Goal: Information Seeking & Learning: Learn about a topic

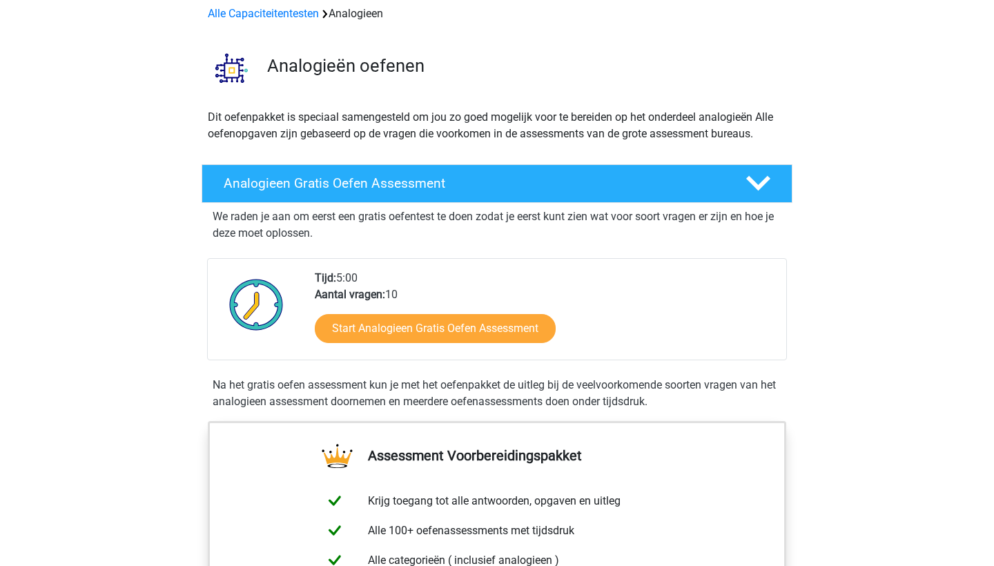
scroll to position [66, 0]
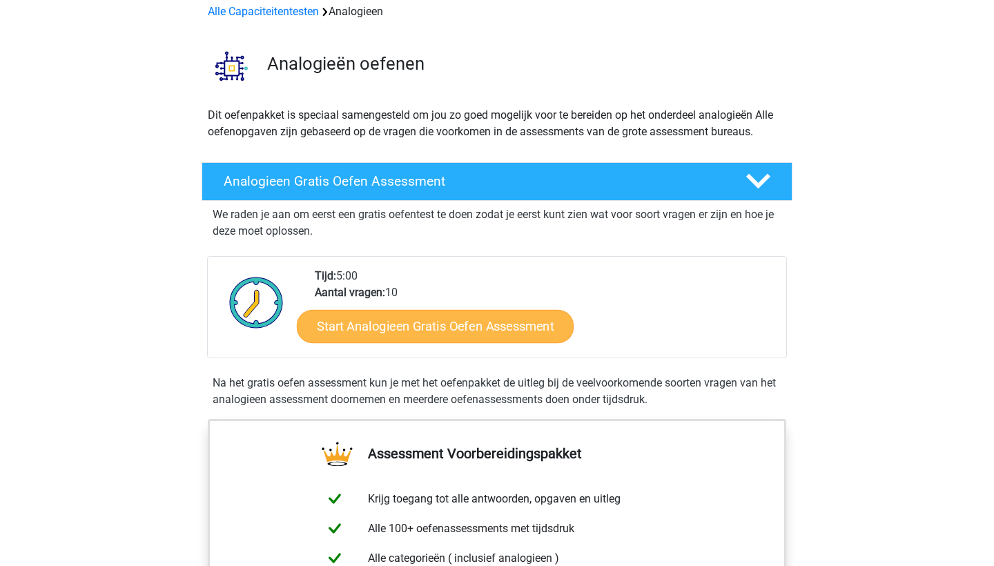
click at [342, 323] on link "Start Analogieen Gratis Oefen Assessment" at bounding box center [435, 325] width 277 height 33
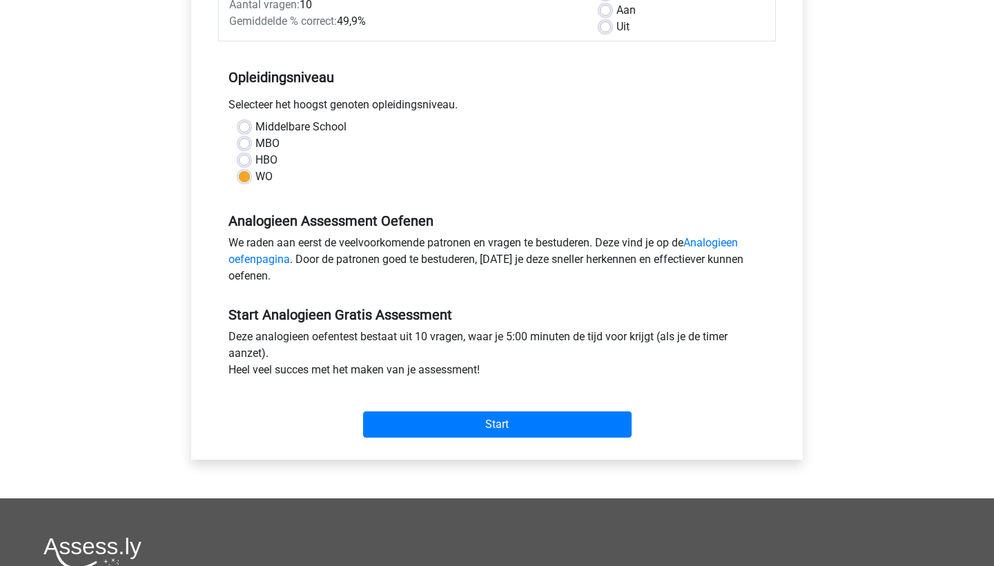
scroll to position [228, 0]
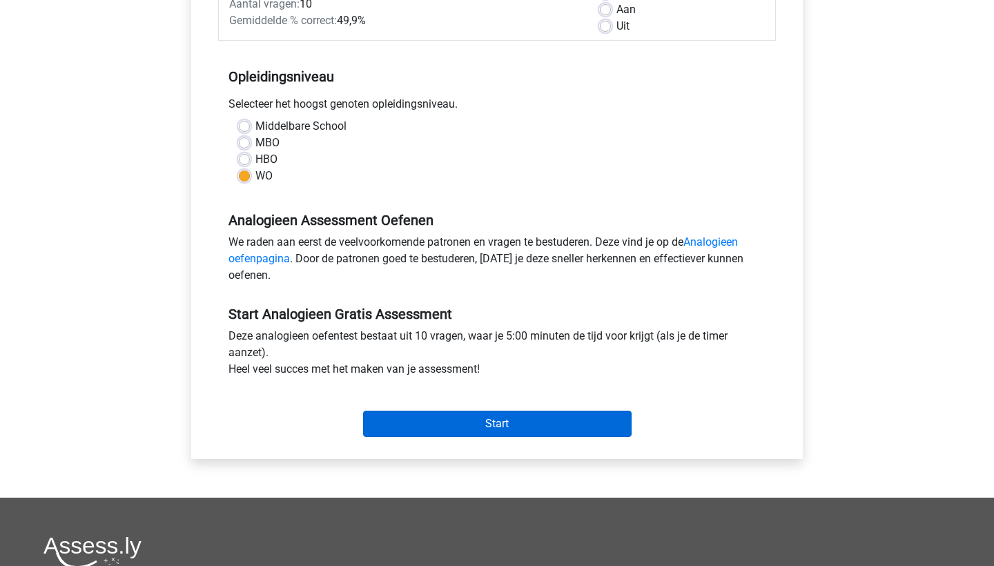
click at [433, 427] on input "Start" at bounding box center [497, 424] width 268 height 26
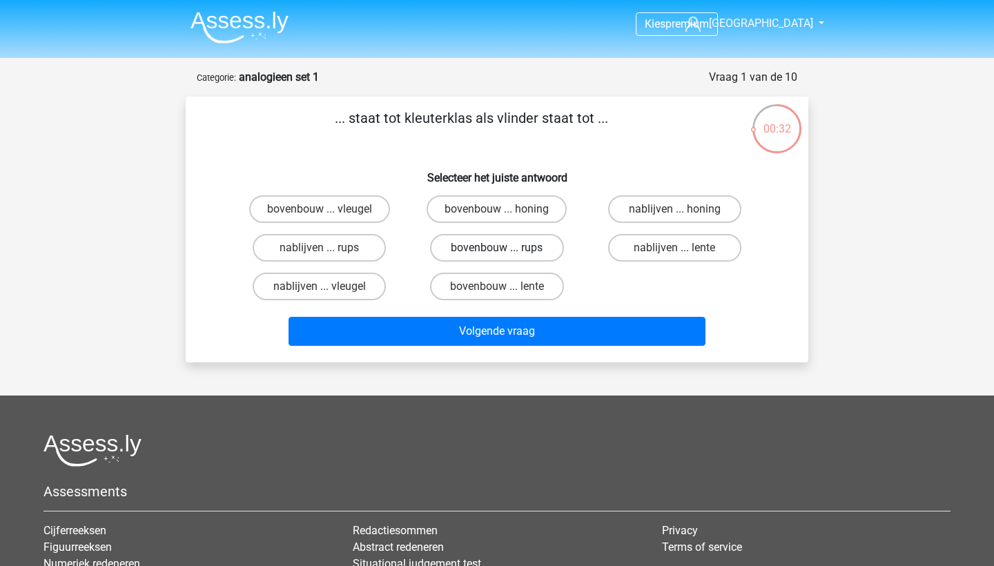
click at [509, 251] on label "bovenbouw ... rups" at bounding box center [496, 248] width 133 height 28
click at [506, 251] on input "bovenbouw ... rups" at bounding box center [501, 252] width 9 height 9
radio input "true"
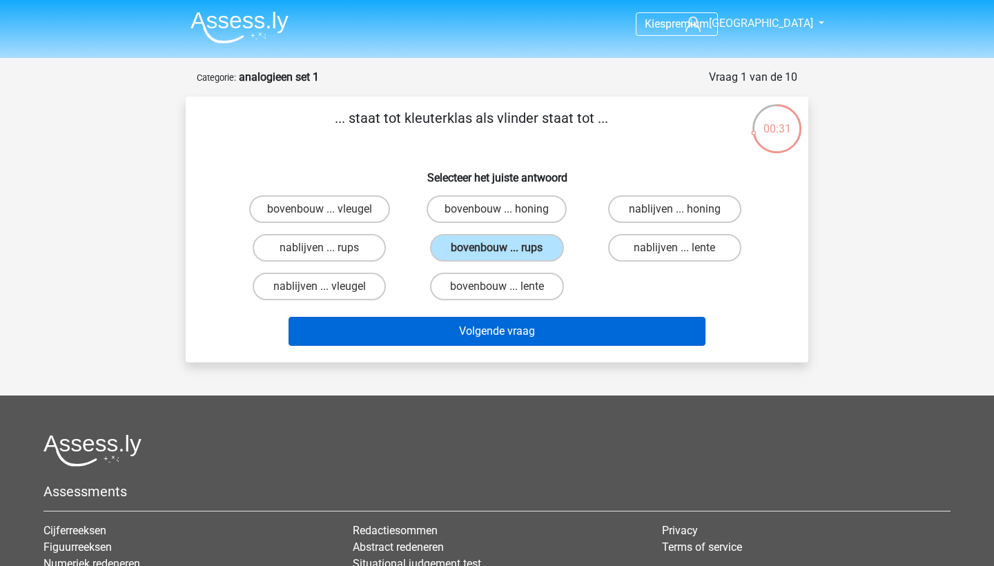
click at [509, 330] on button "Volgende vraag" at bounding box center [497, 331] width 418 height 29
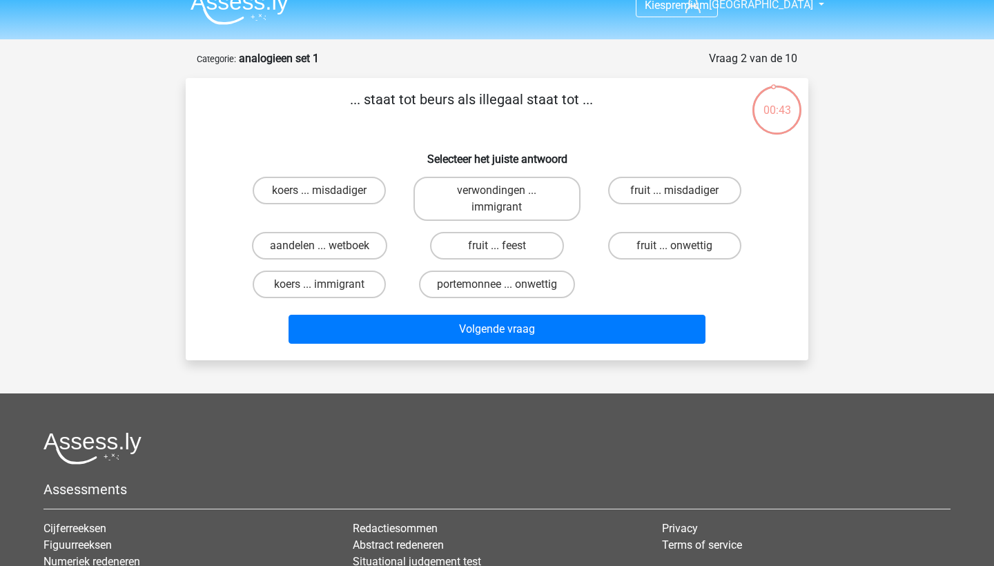
scroll to position [12, 0]
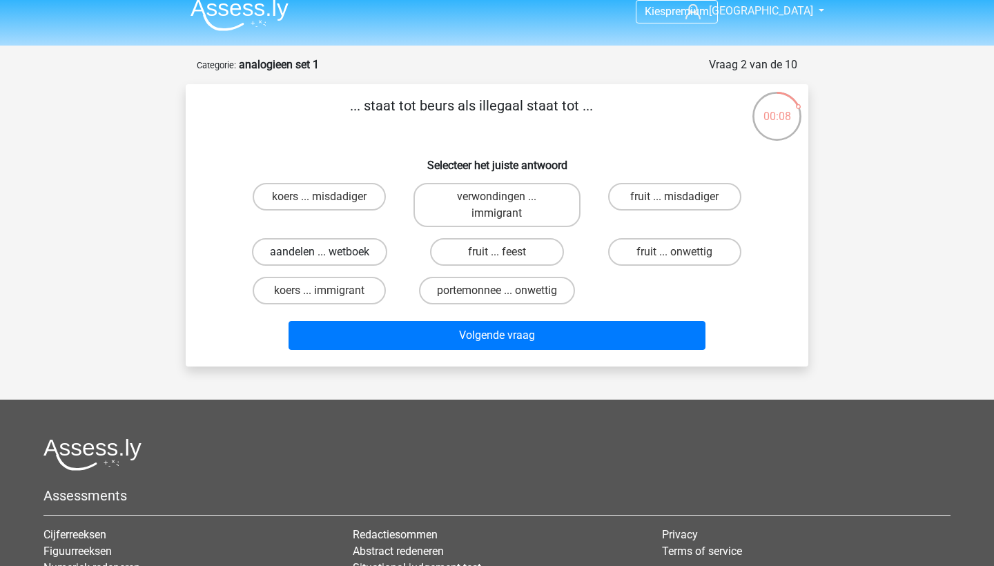
click at [366, 253] on label "aandelen ... wetboek" at bounding box center [319, 252] width 135 height 28
click at [329, 253] on input "aandelen ... wetboek" at bounding box center [324, 256] width 9 height 9
radio input "true"
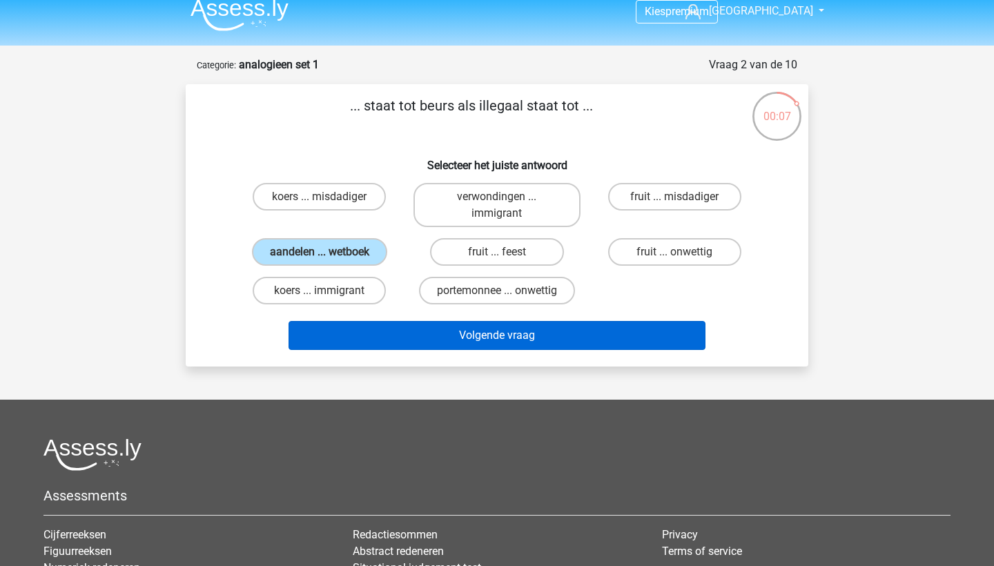
click at [399, 343] on button "Volgende vraag" at bounding box center [497, 335] width 418 height 29
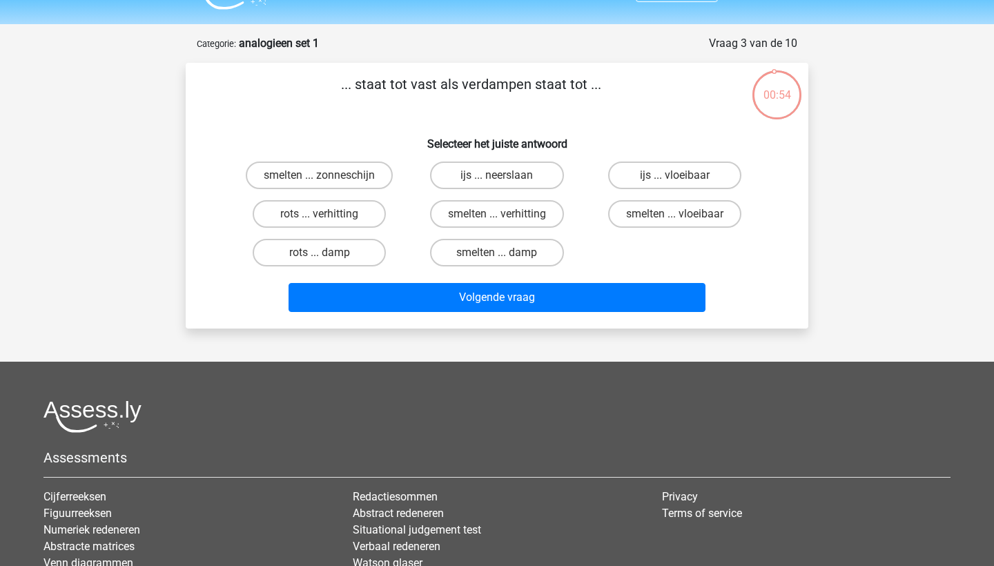
scroll to position [28, 0]
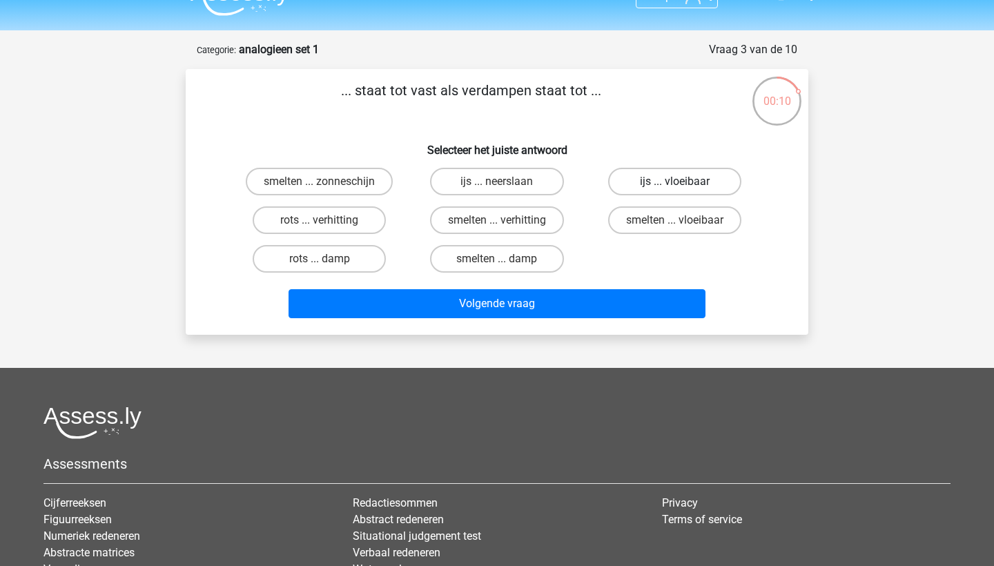
click at [647, 193] on label "ijs ... vloeibaar" at bounding box center [674, 182] width 133 height 28
click at [674, 190] on input "ijs ... vloeibaar" at bounding box center [678, 186] width 9 height 9
radio input "true"
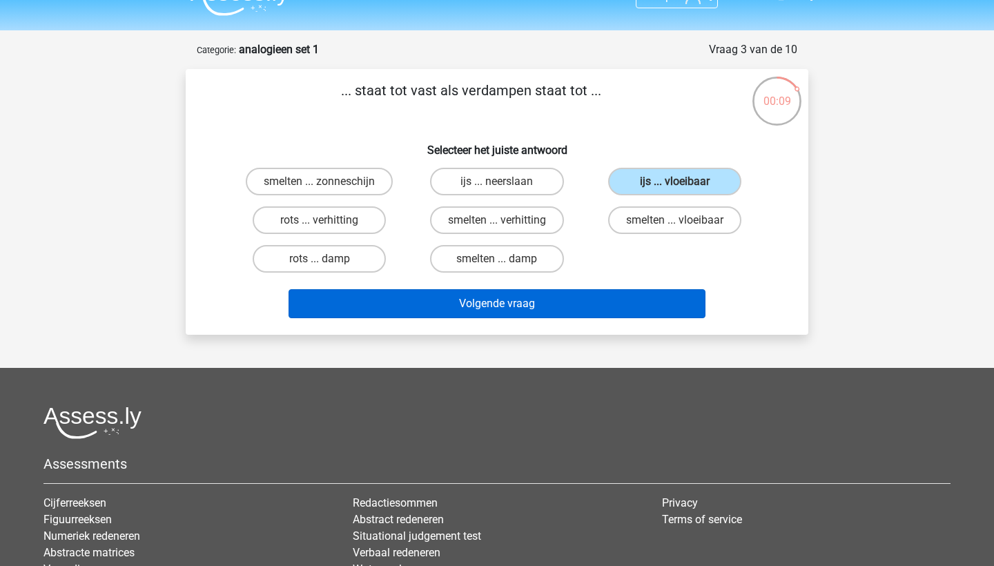
click at [627, 300] on button "Volgende vraag" at bounding box center [497, 303] width 418 height 29
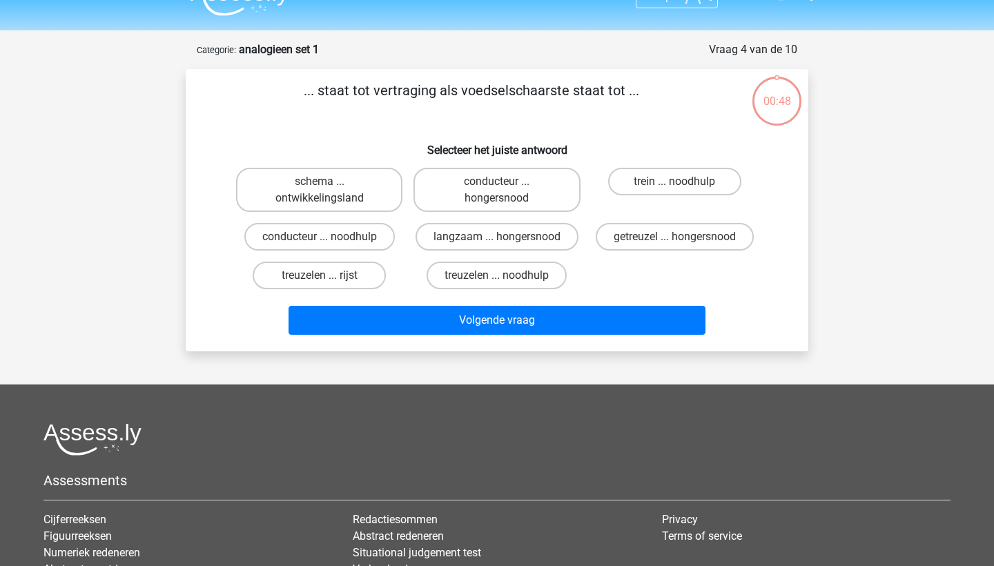
scroll to position [69, 0]
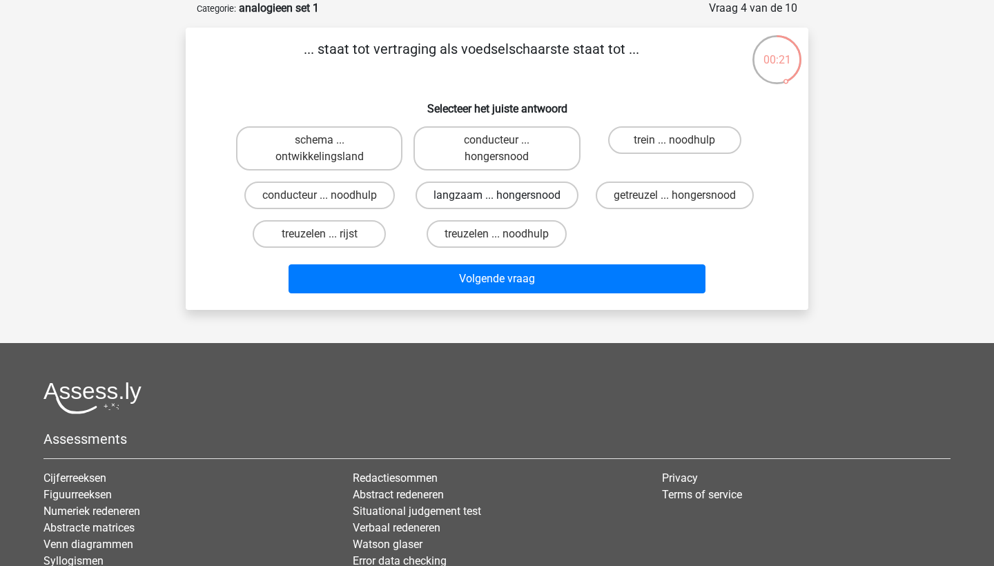
click at [566, 197] on label "langzaam ... hongersnood" at bounding box center [496, 196] width 163 height 28
click at [506, 197] on input "langzaam ... hongersnood" at bounding box center [501, 199] width 9 height 9
radio input "true"
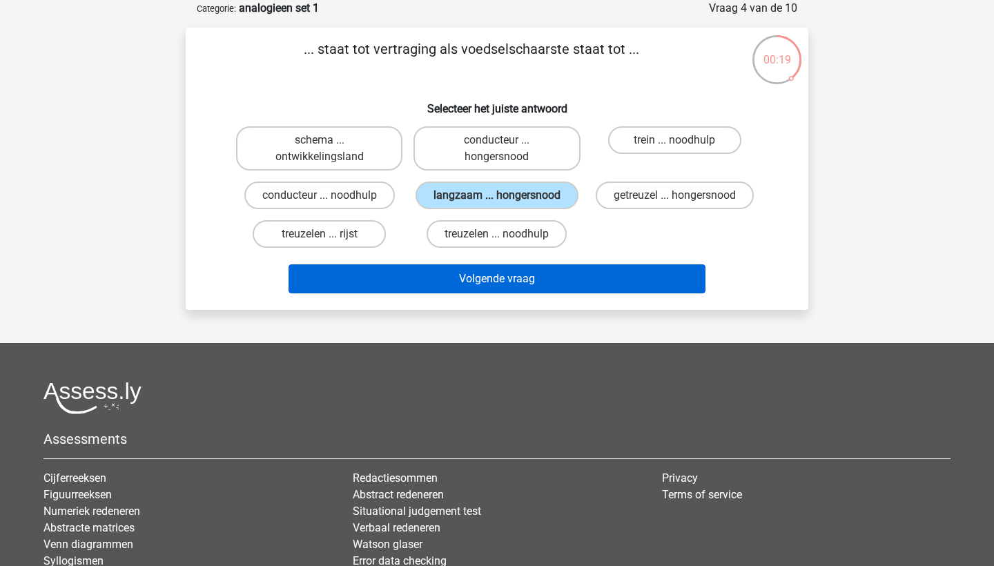
click at [560, 288] on button "Volgende vraag" at bounding box center [497, 278] width 418 height 29
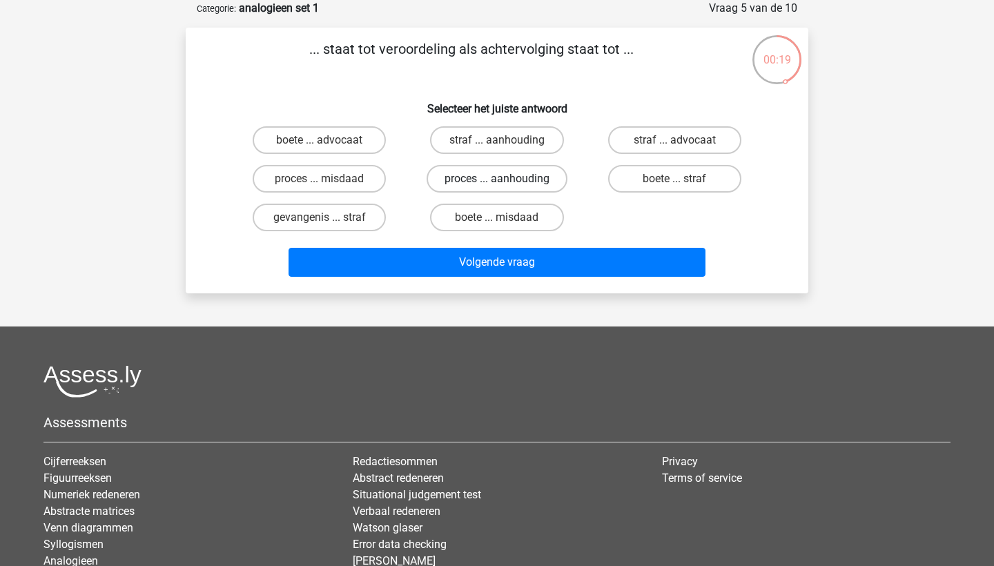
click at [536, 177] on label "proces ... aanhouding" at bounding box center [497, 179] width 141 height 28
click at [506, 179] on input "proces ... aanhouding" at bounding box center [501, 183] width 9 height 9
radio input "true"
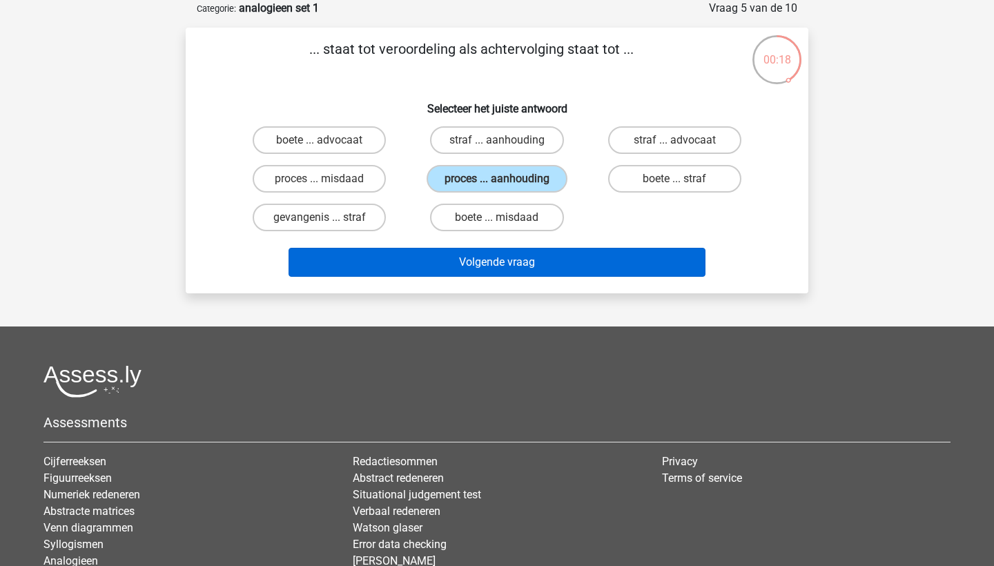
click at [535, 270] on button "Volgende vraag" at bounding box center [497, 262] width 418 height 29
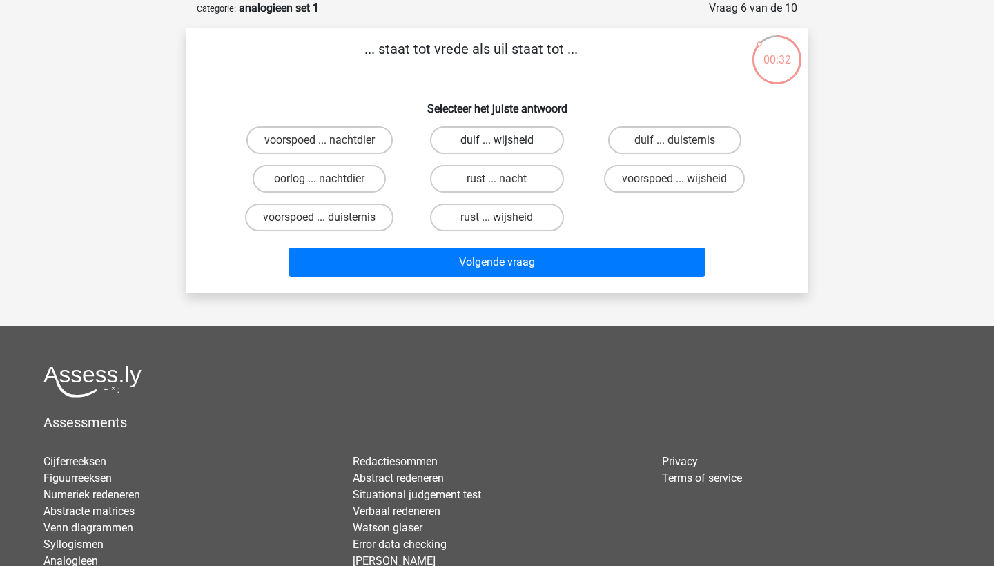
click at [526, 137] on label "duif ... wijsheid" at bounding box center [496, 140] width 133 height 28
click at [506, 140] on input "duif ... wijsheid" at bounding box center [501, 144] width 9 height 9
radio input "true"
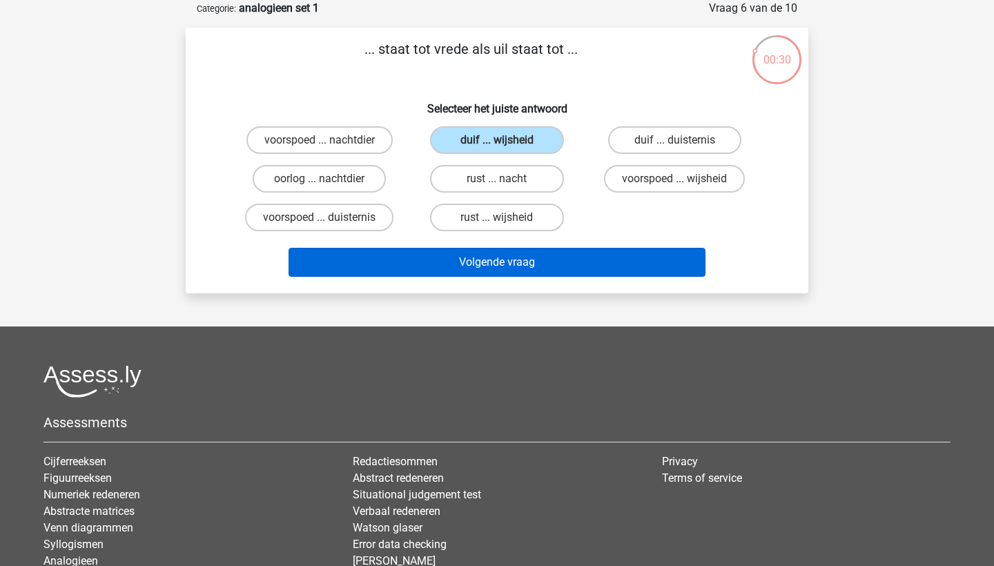
click at [520, 263] on button "Volgende vraag" at bounding box center [497, 262] width 418 height 29
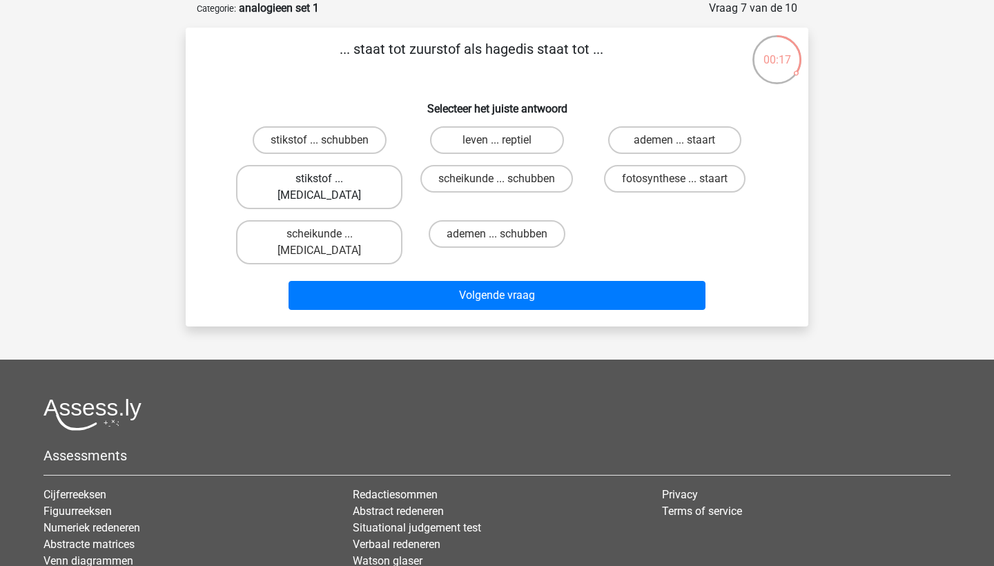
click at [368, 175] on label "stikstof ... krokodil" at bounding box center [319, 187] width 166 height 44
click at [329, 179] on input "stikstof ... krokodil" at bounding box center [324, 183] width 9 height 9
radio input "true"
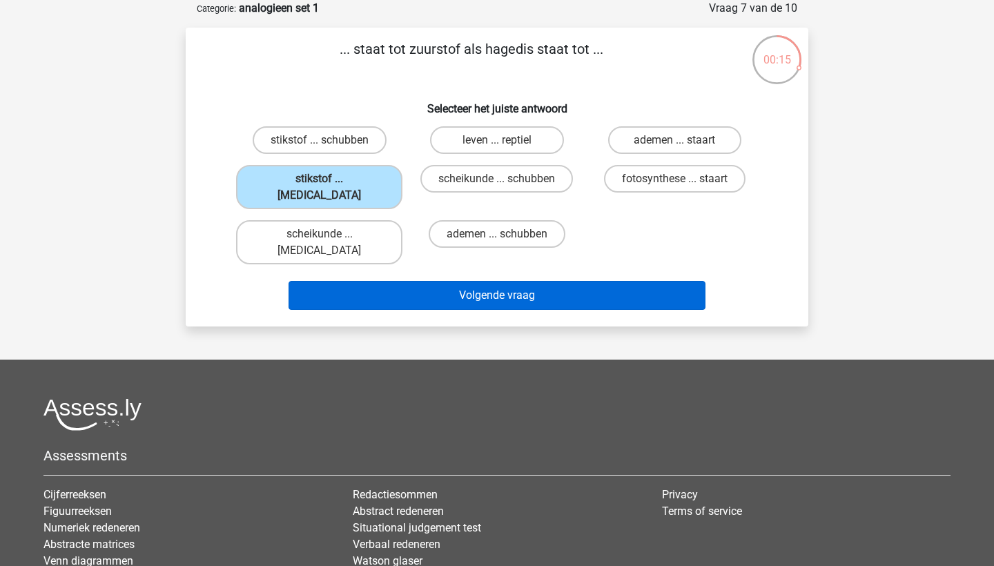
click at [393, 281] on button "Volgende vraag" at bounding box center [497, 295] width 418 height 29
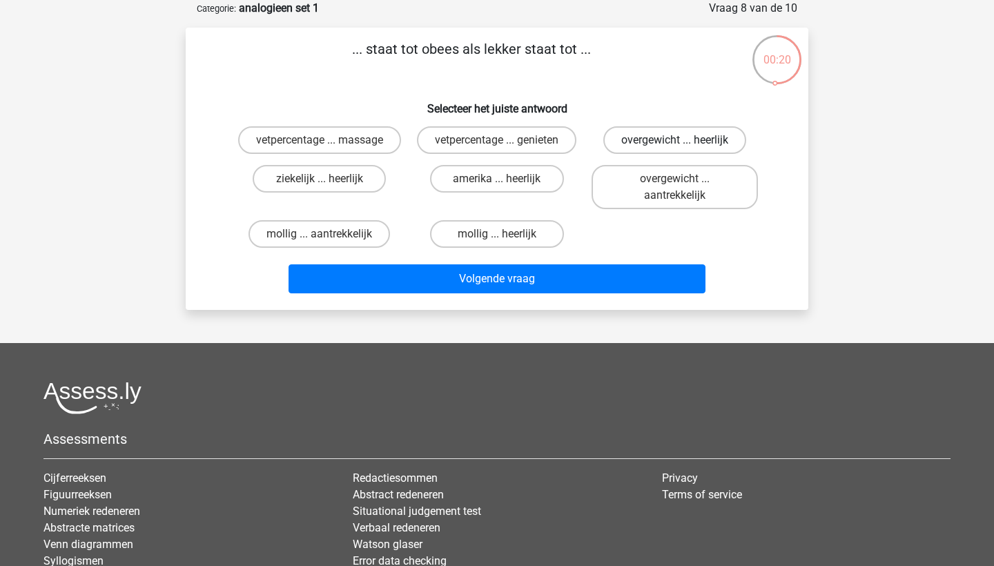
click at [662, 141] on label "overgewicht ... heerlijk" at bounding box center [674, 140] width 143 height 28
click at [674, 141] on input "overgewicht ... heerlijk" at bounding box center [678, 144] width 9 height 9
radio input "true"
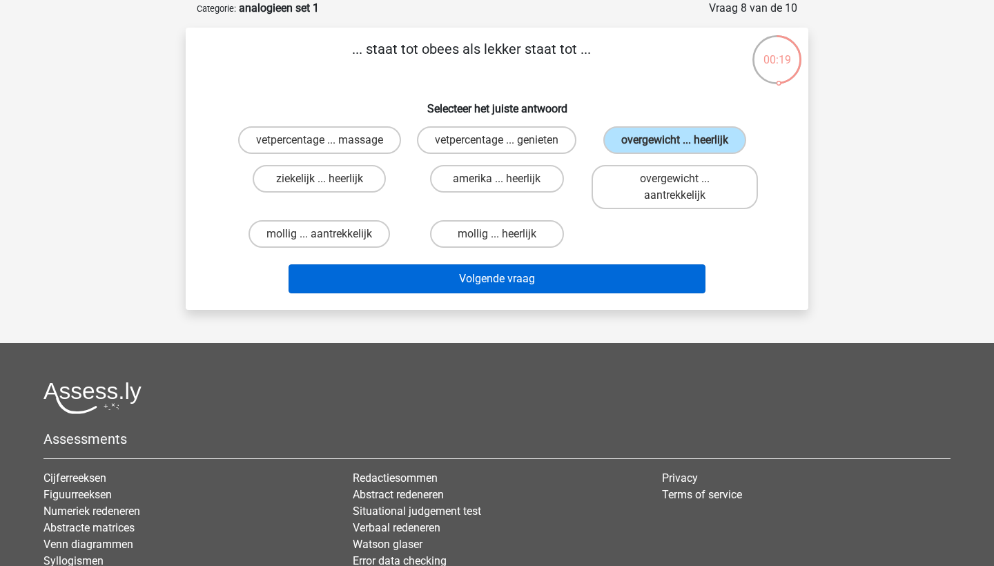
click at [597, 284] on button "Volgende vraag" at bounding box center [497, 278] width 418 height 29
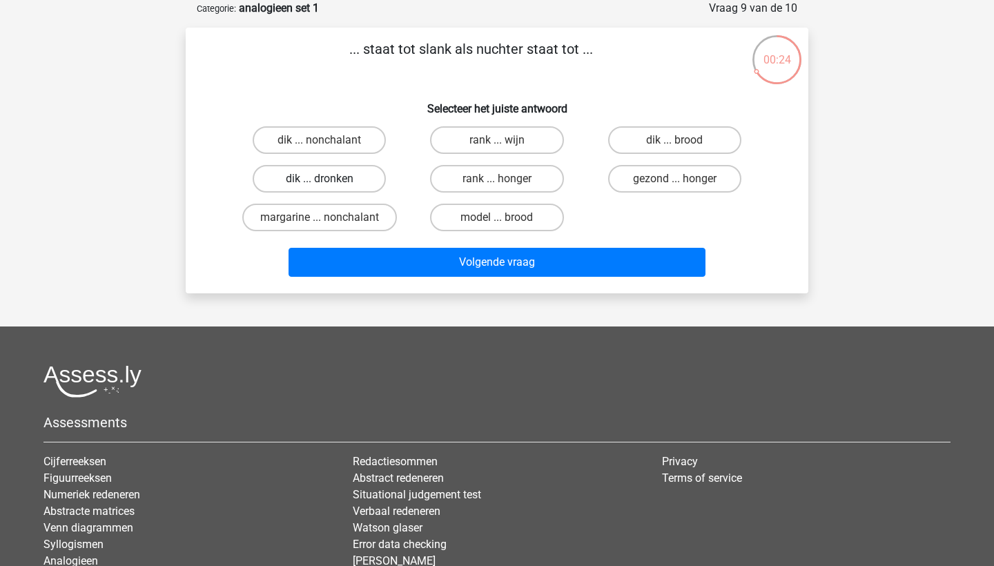
click at [369, 183] on label "dik ... dronken" at bounding box center [319, 179] width 133 height 28
click at [329, 183] on input "dik ... dronken" at bounding box center [324, 183] width 9 height 9
radio input "true"
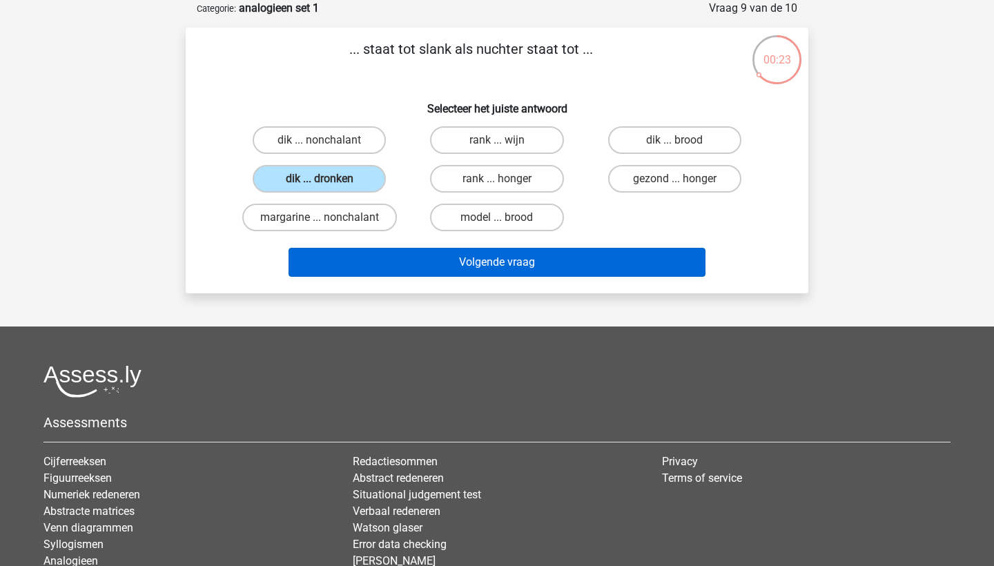
click at [419, 262] on button "Volgende vraag" at bounding box center [497, 262] width 418 height 29
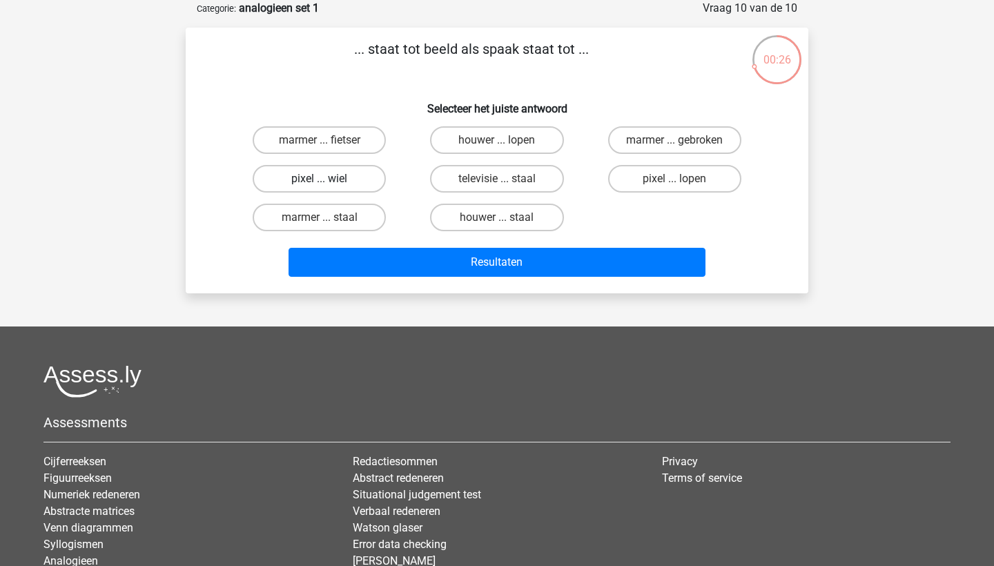
click at [333, 181] on label "pixel ... wiel" at bounding box center [319, 179] width 133 height 28
click at [329, 181] on input "pixel ... wiel" at bounding box center [324, 183] width 9 height 9
radio input "true"
click at [415, 282] on div "Resultaten" at bounding box center [497, 265] width 533 height 35
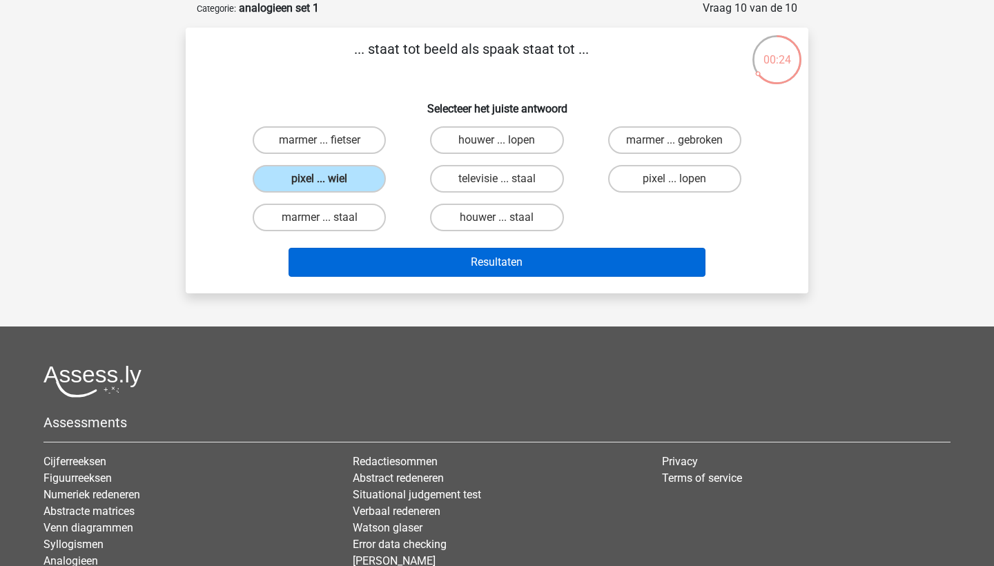
click at [430, 264] on button "Resultaten" at bounding box center [497, 262] width 418 height 29
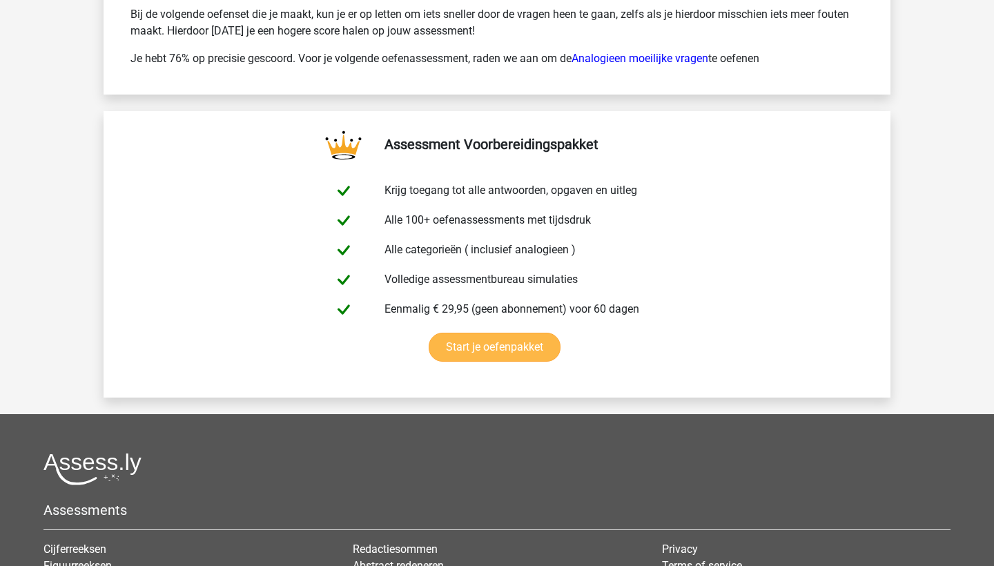
scroll to position [2278, 0]
click at [527, 335] on link "Start je oefenpakket" at bounding box center [495, 347] width 132 height 29
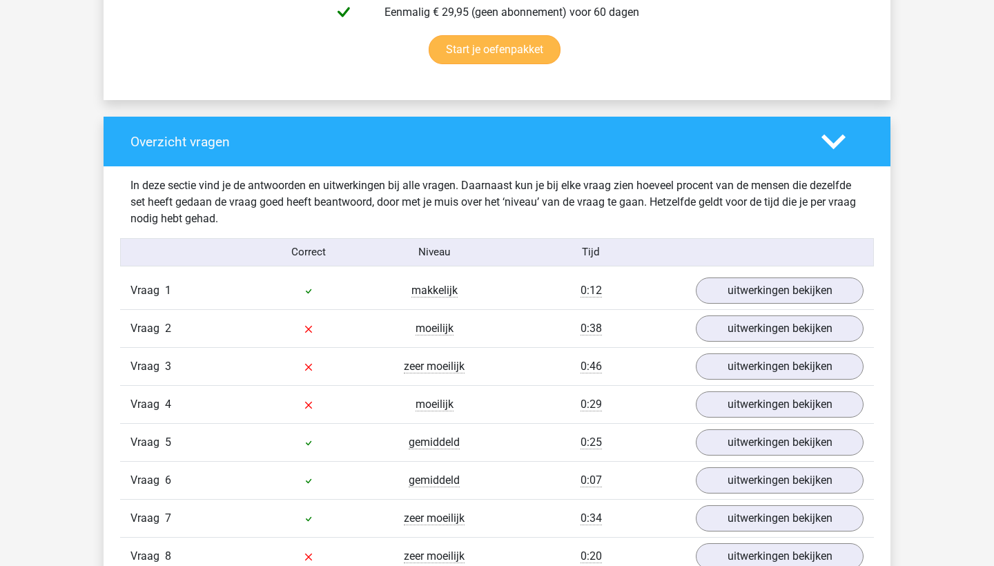
scroll to position [952, 0]
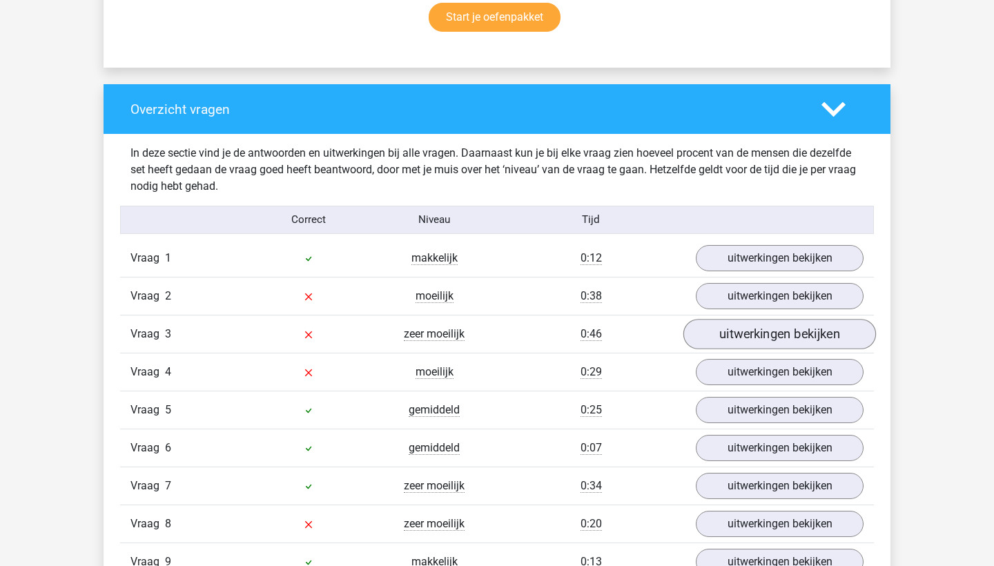
click at [703, 341] on link "uitwerkingen bekijken" at bounding box center [779, 334] width 193 height 30
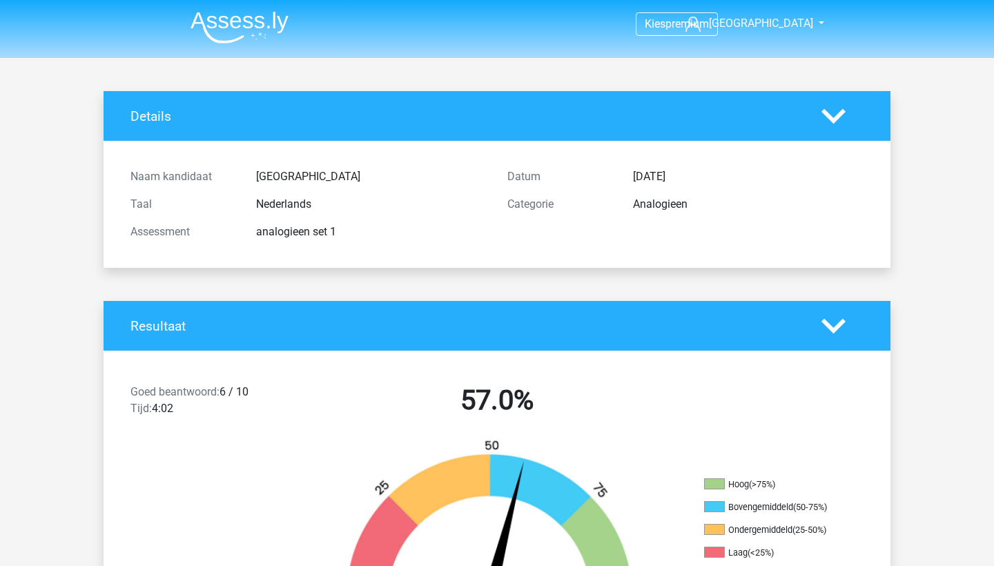
scroll to position [0, 0]
click at [264, 37] on img at bounding box center [239, 27] width 98 height 32
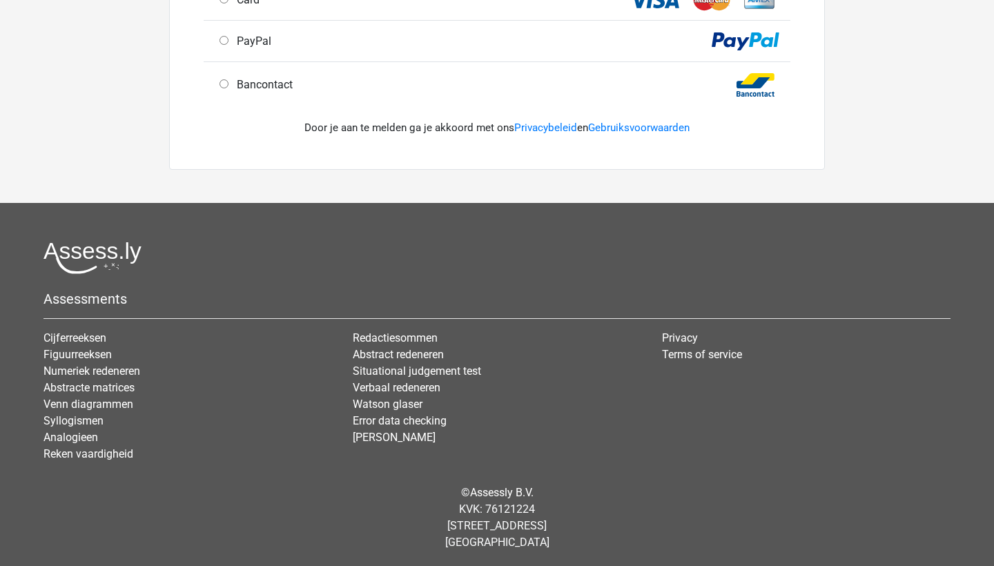
scroll to position [533, 0]
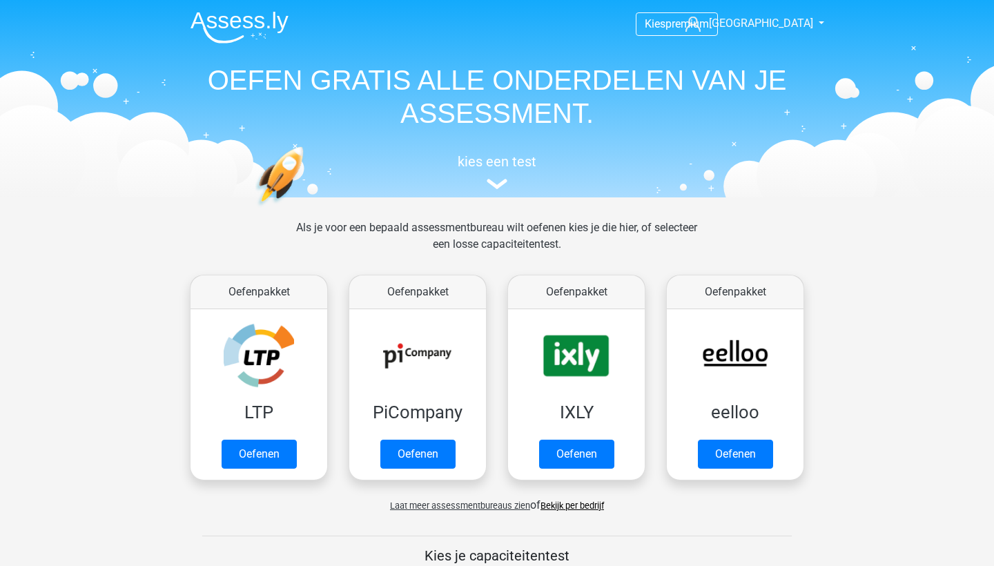
scroll to position [12, 0]
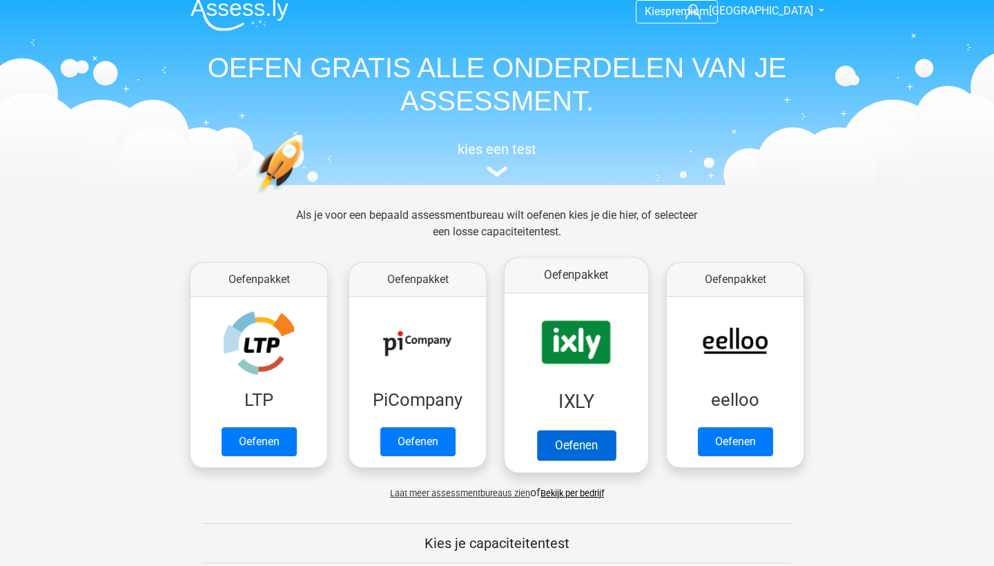
click at [578, 430] on link "Oefenen" at bounding box center [576, 445] width 79 height 30
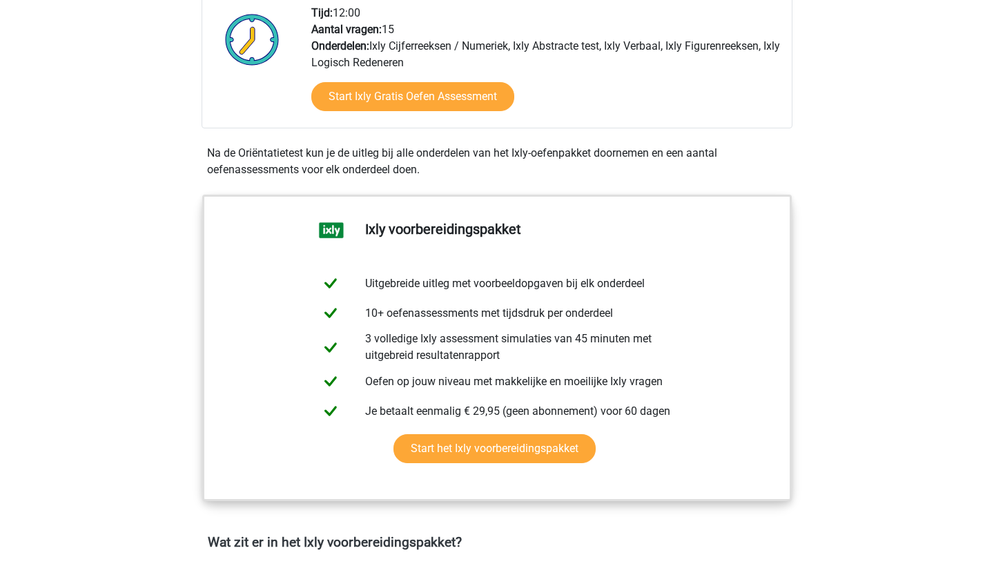
scroll to position [456, 0]
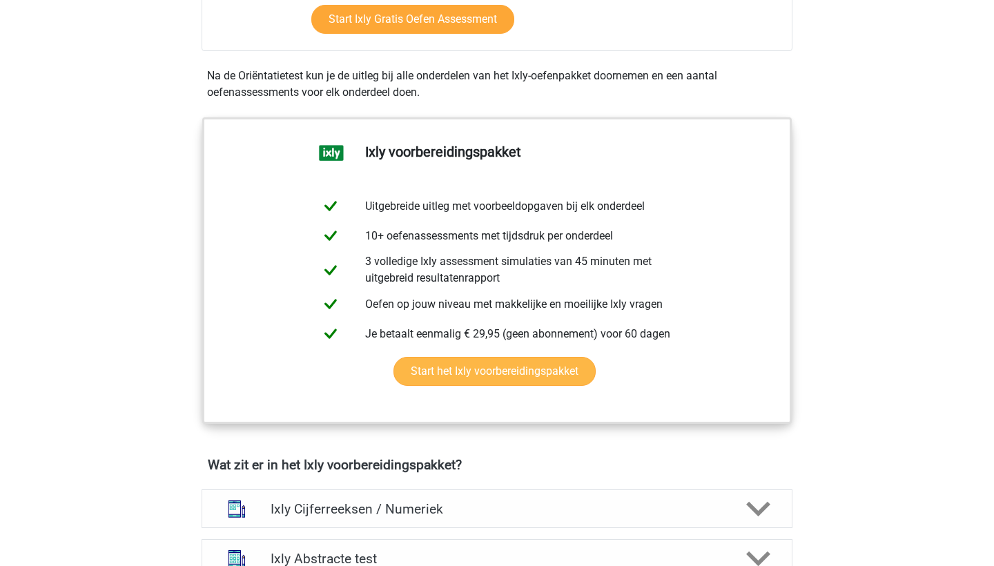
click at [566, 374] on link "Start het Ixly voorbereidingspakket" at bounding box center [494, 371] width 202 height 29
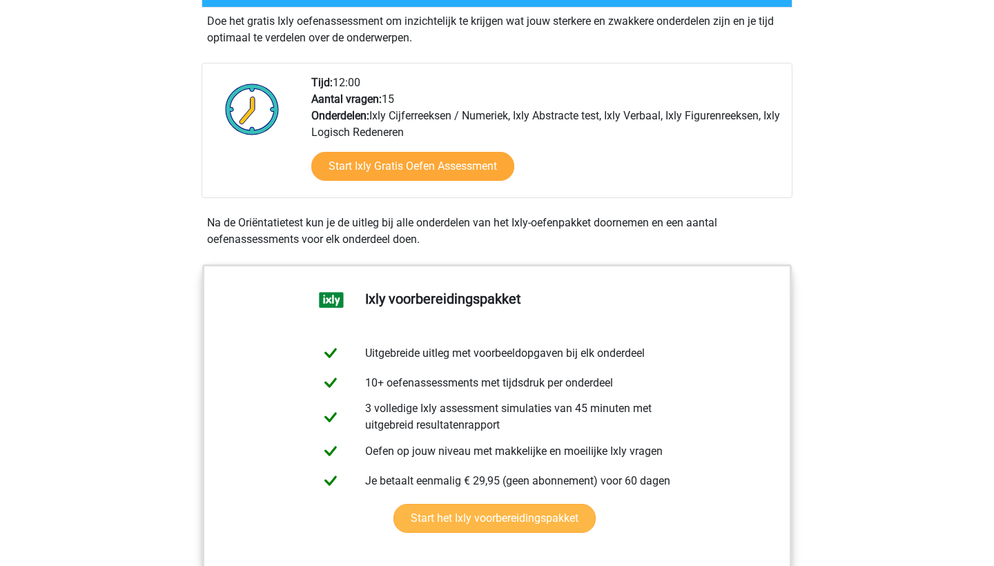
scroll to position [280, 0]
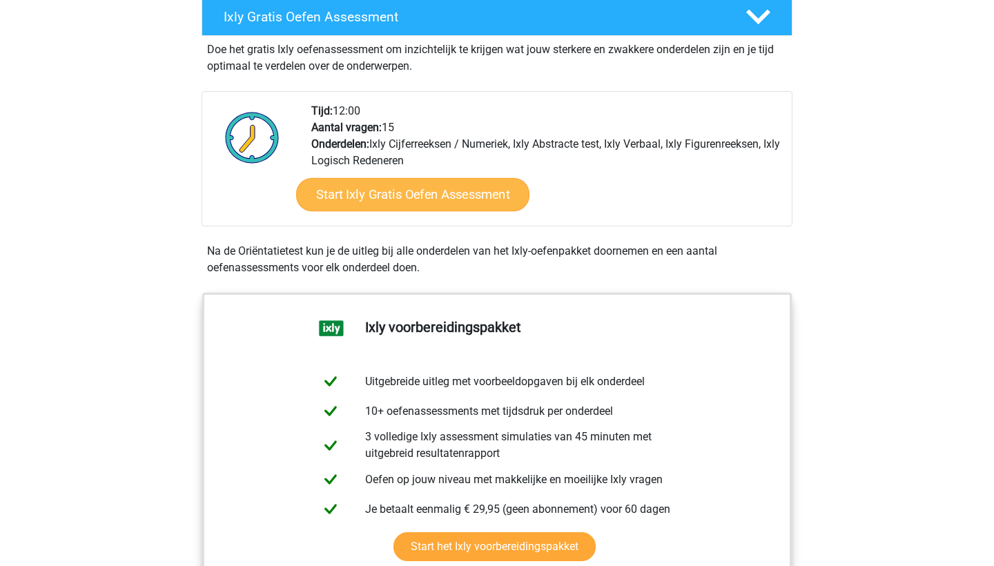
click at [399, 188] on link "Start Ixly Gratis Oefen Assessment" at bounding box center [412, 194] width 233 height 33
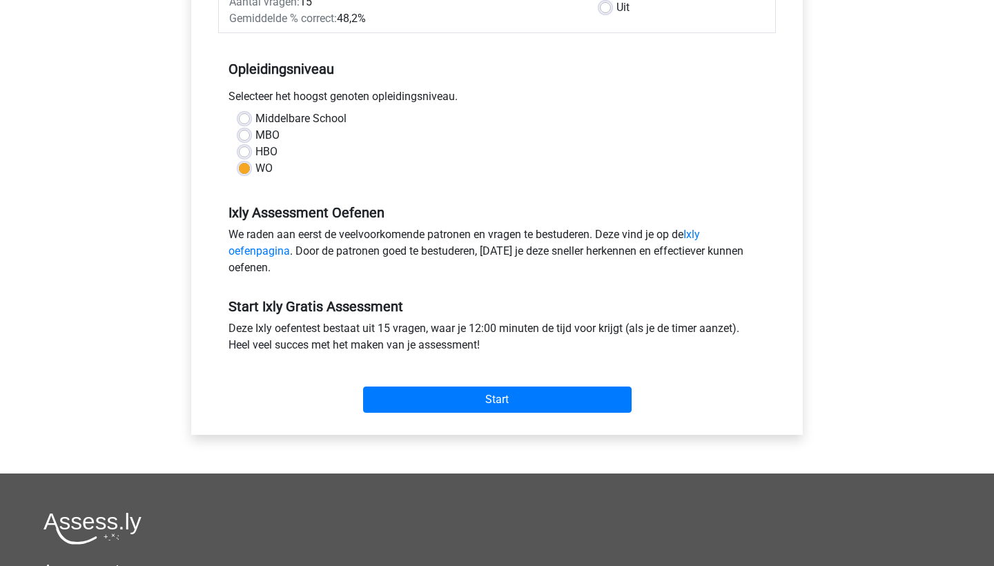
scroll to position [267, 0]
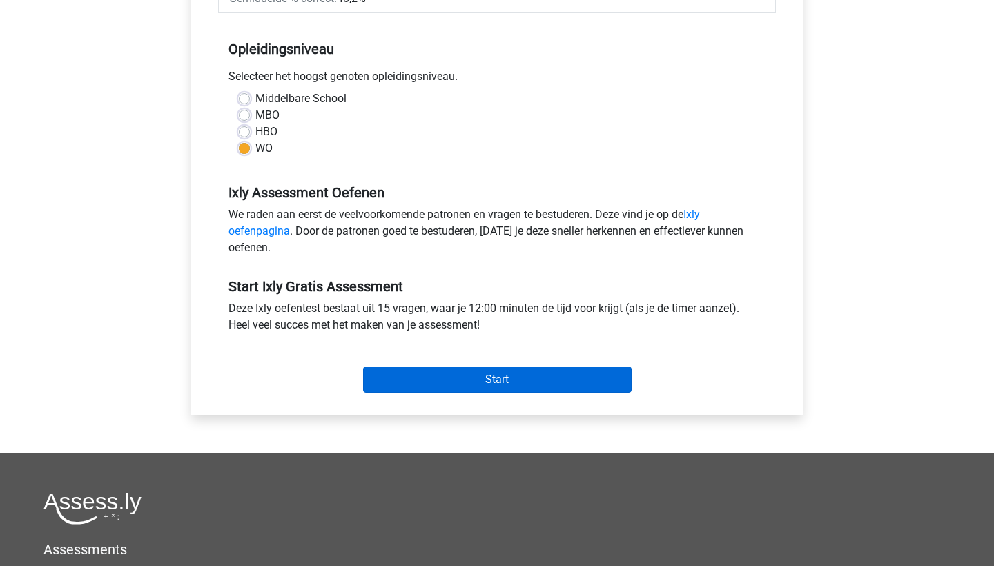
click at [420, 383] on input "Start" at bounding box center [497, 379] width 268 height 26
click at [453, 379] on input "Start" at bounding box center [497, 379] width 268 height 26
click at [391, 378] on input "Start" at bounding box center [497, 379] width 268 height 26
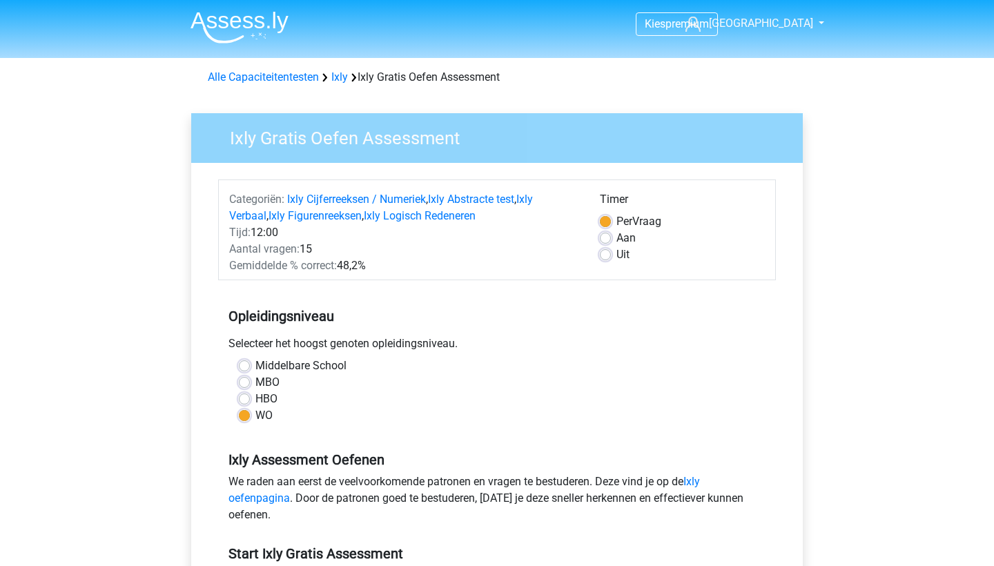
scroll to position [0, 0]
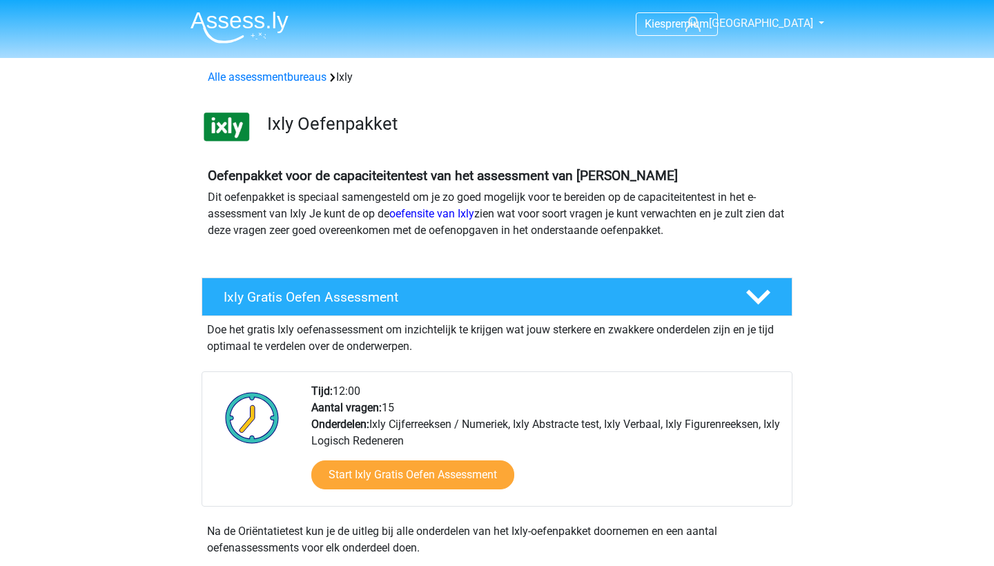
scroll to position [280, 0]
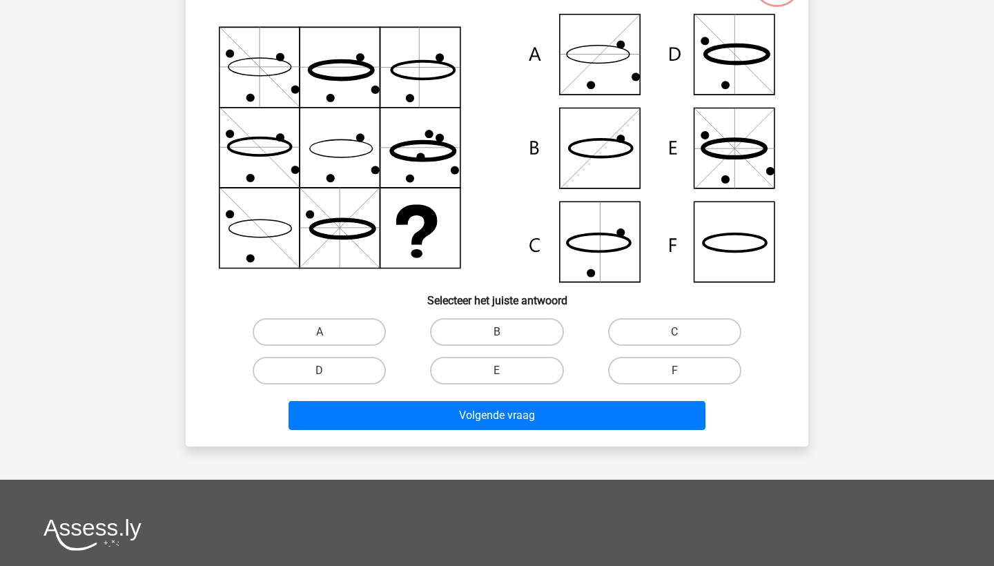
scroll to position [213, 0]
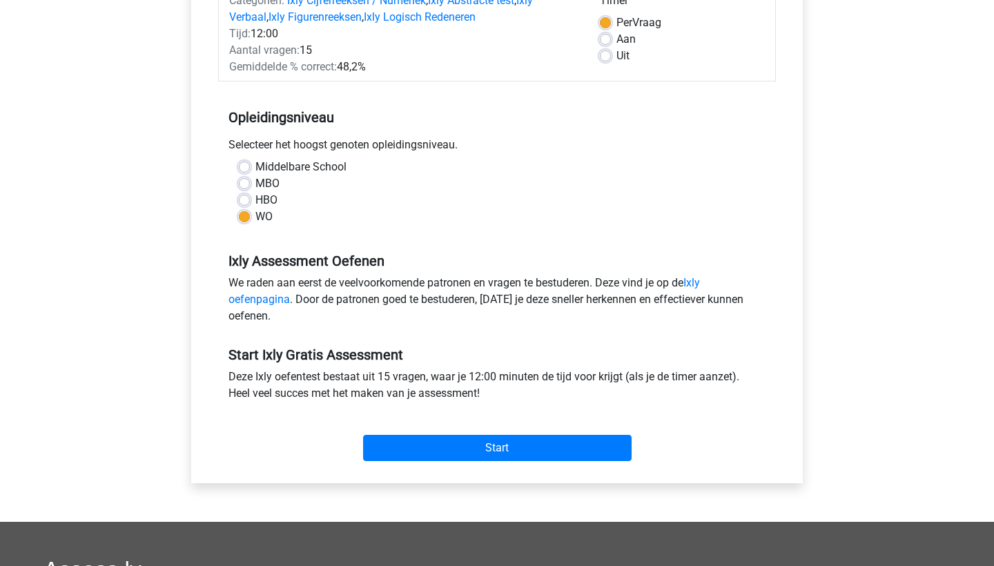
scroll to position [435, 0]
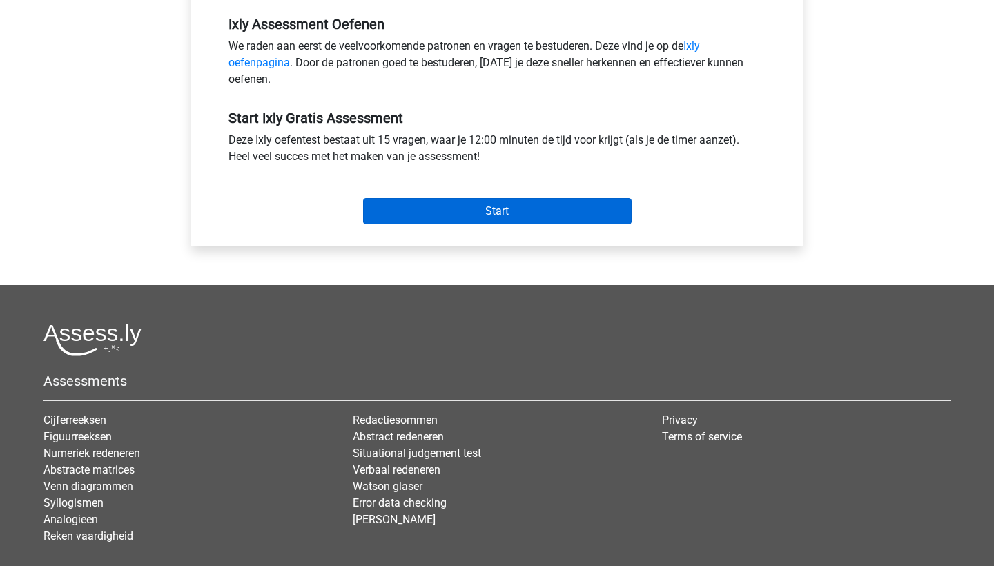
click at [548, 224] on input "Start" at bounding box center [497, 211] width 268 height 26
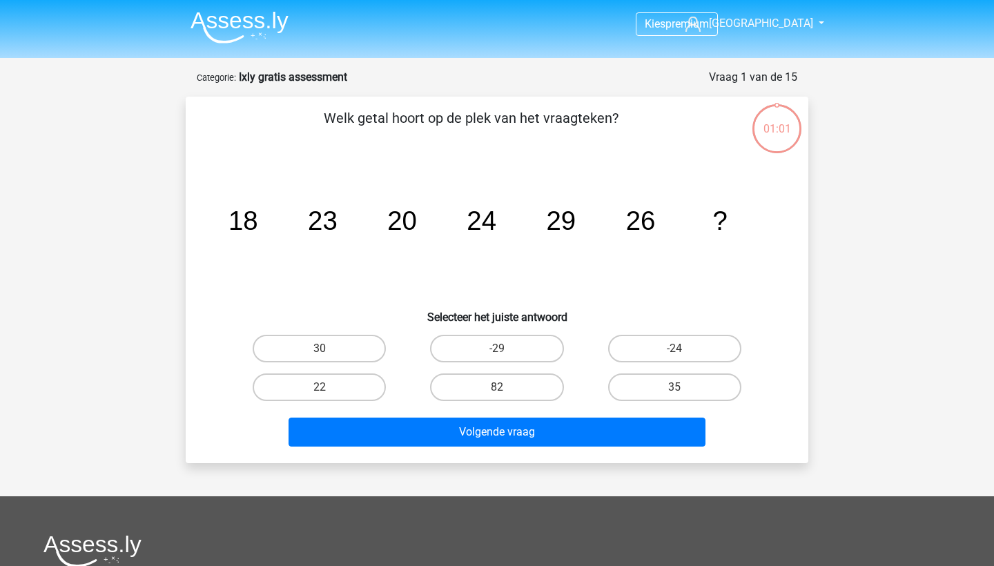
drag, startPoint x: 0, startPoint y: 0, endPoint x: 551, endPoint y: 206, distance: 588.1
click at [551, 206] on tspan "29" at bounding box center [561, 221] width 30 height 30
click at [355, 344] on label "30" at bounding box center [319, 349] width 133 height 28
click at [329, 349] on input "30" at bounding box center [324, 353] width 9 height 9
radio input "true"
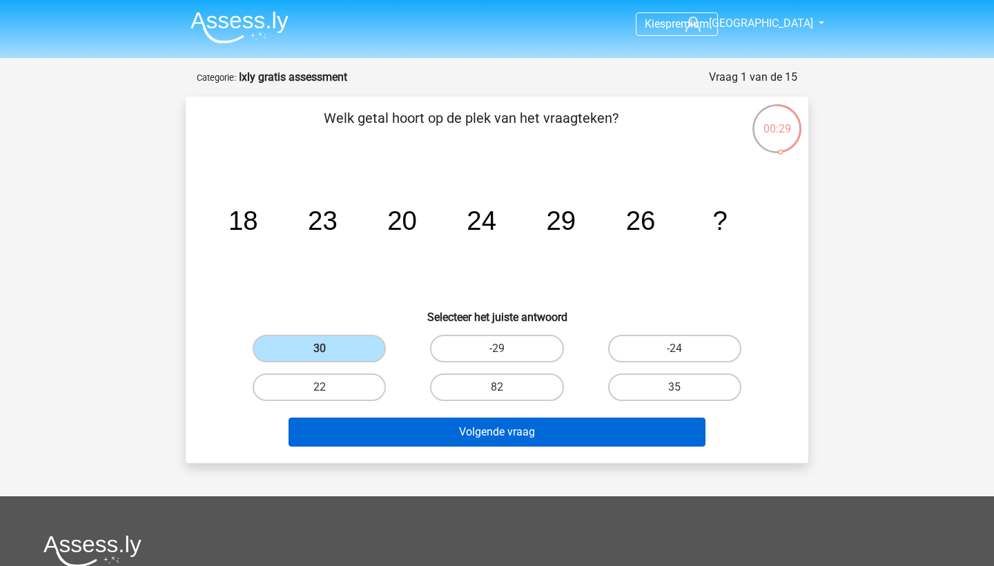
click at [407, 431] on button "Volgende vraag" at bounding box center [497, 432] width 418 height 29
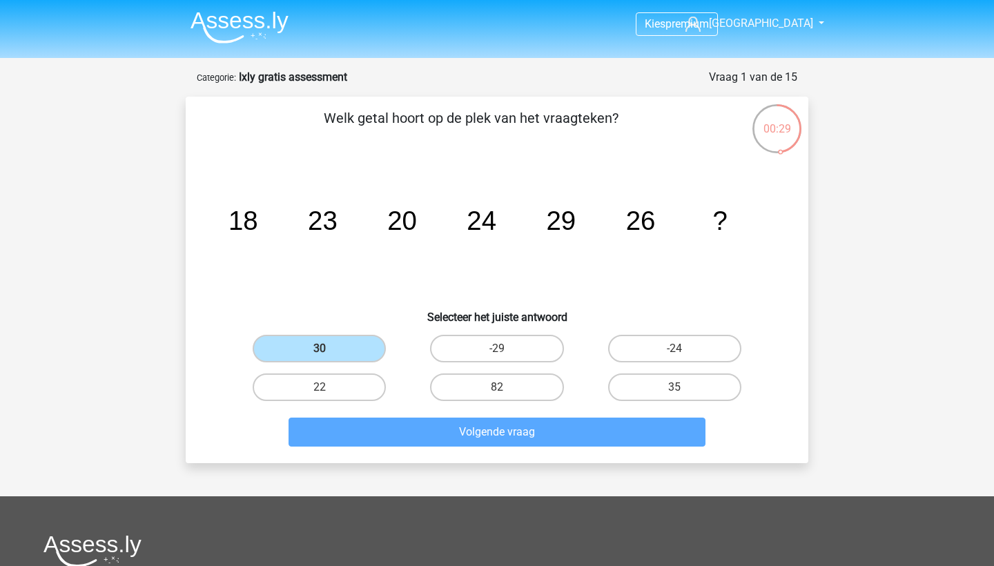
scroll to position [69, 0]
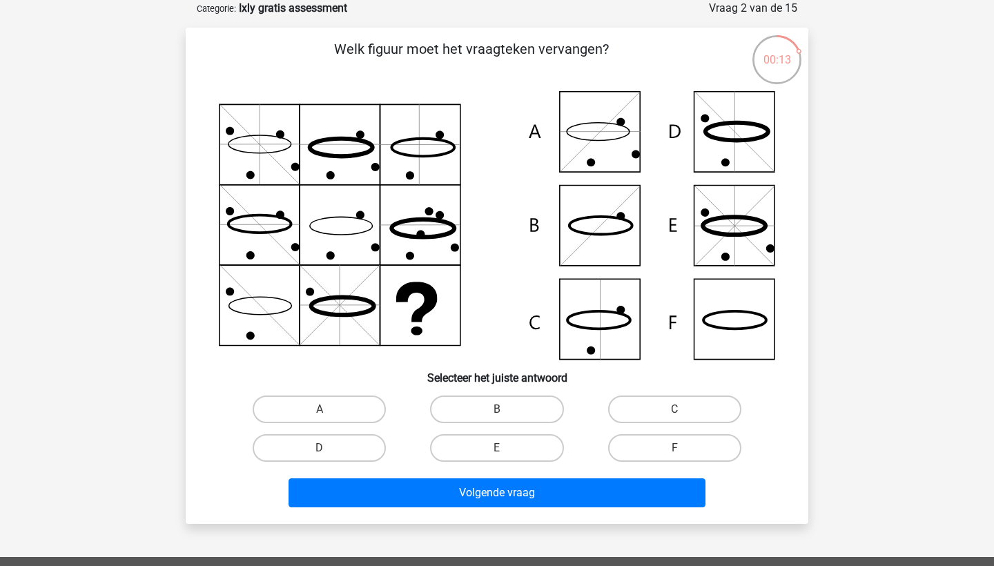
click at [505, 410] on input "B" at bounding box center [501, 413] width 9 height 9
radio input "true"
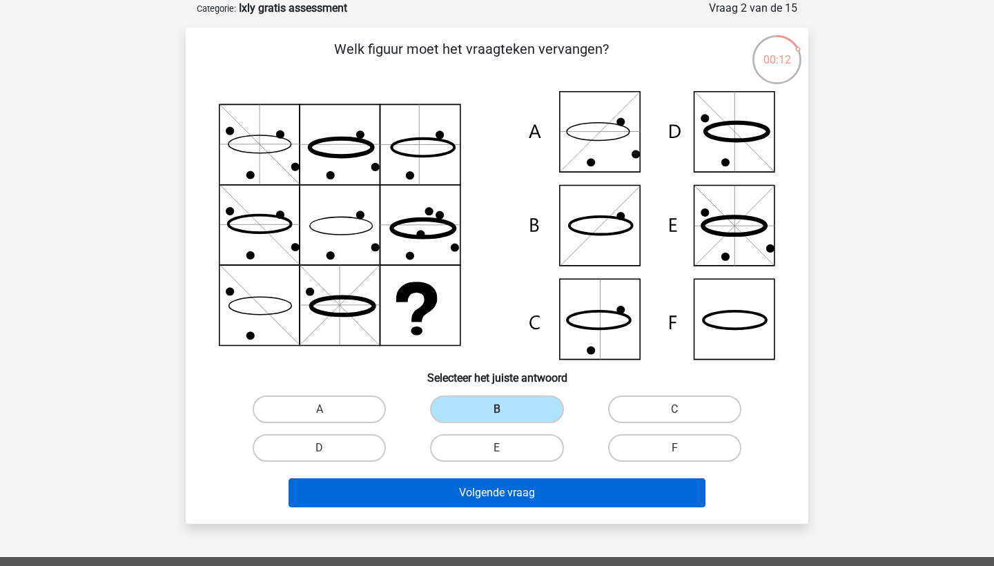
click at [484, 489] on button "Volgende vraag" at bounding box center [497, 492] width 418 height 29
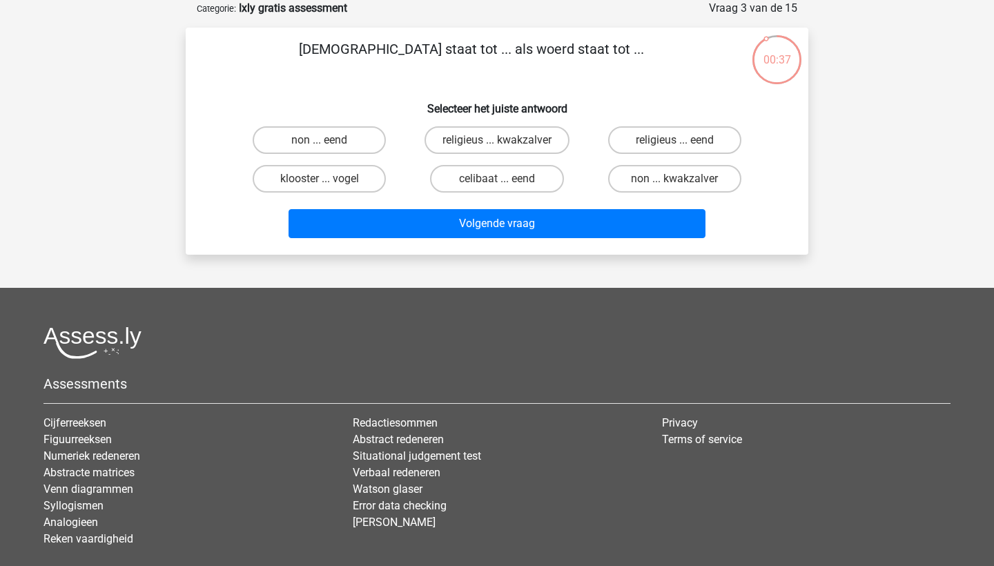
click at [328, 125] on div "non ... eend" at bounding box center [319, 140] width 177 height 39
click at [328, 140] on label "non ... eend" at bounding box center [319, 140] width 133 height 28
click at [328, 140] on input "non ... eend" at bounding box center [324, 144] width 9 height 9
radio input "true"
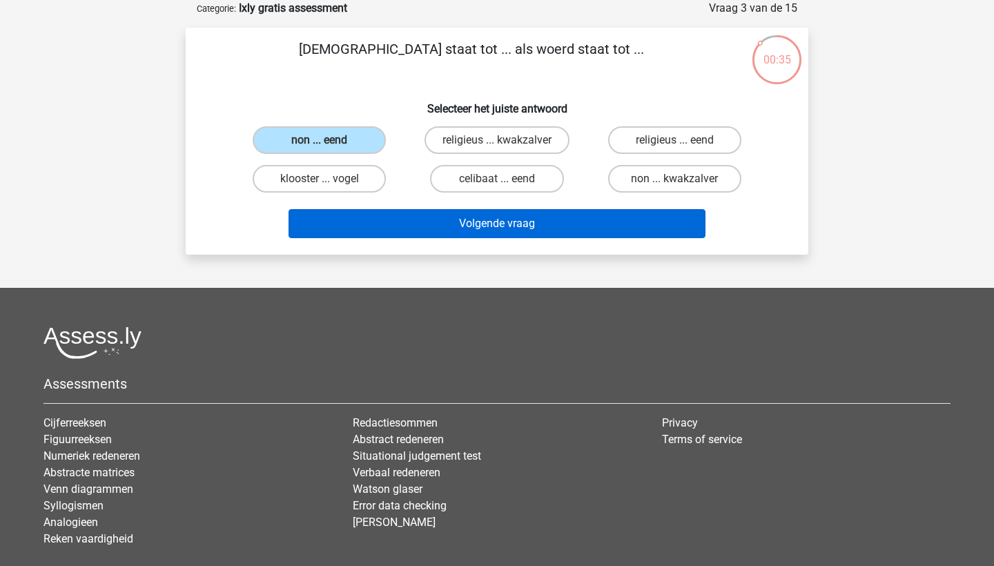
click at [362, 217] on button "Volgende vraag" at bounding box center [497, 223] width 418 height 29
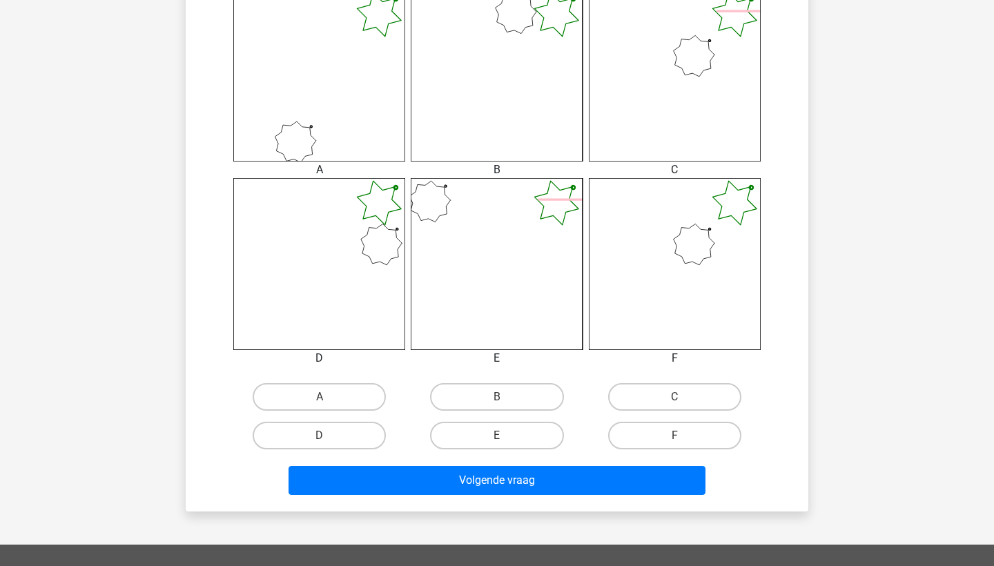
scroll to position [580, 0]
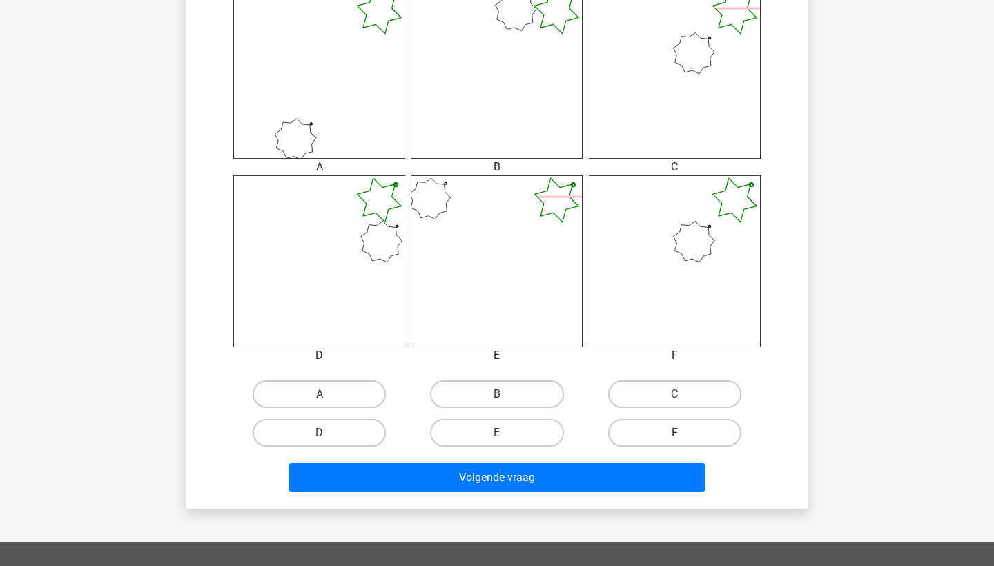
click at [643, 429] on label "F" at bounding box center [674, 433] width 133 height 28
click at [674, 433] on input "F" at bounding box center [678, 437] width 9 height 9
radio input "true"
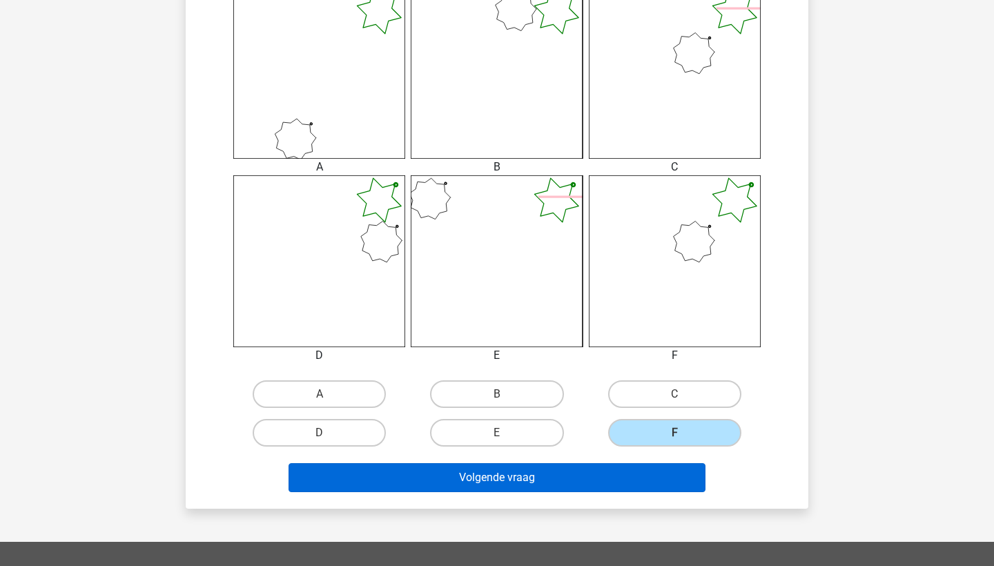
click at [603, 482] on button "Volgende vraag" at bounding box center [497, 477] width 418 height 29
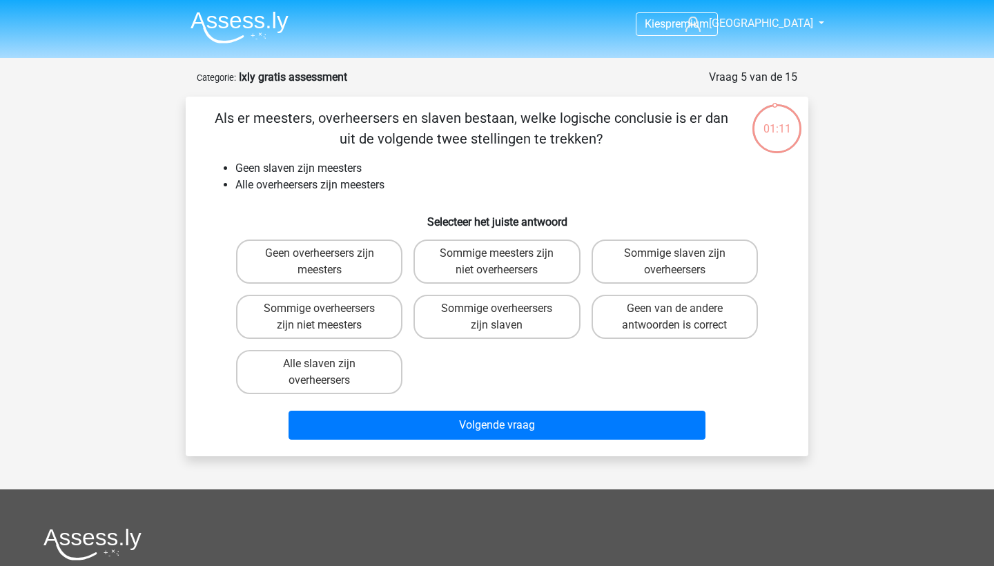
scroll to position [0, 0]
click at [682, 324] on label "Geen van de andere antwoorden is correct" at bounding box center [674, 317] width 166 height 44
click at [682, 317] on input "Geen van de andere antwoorden is correct" at bounding box center [678, 313] width 9 height 9
radio input "true"
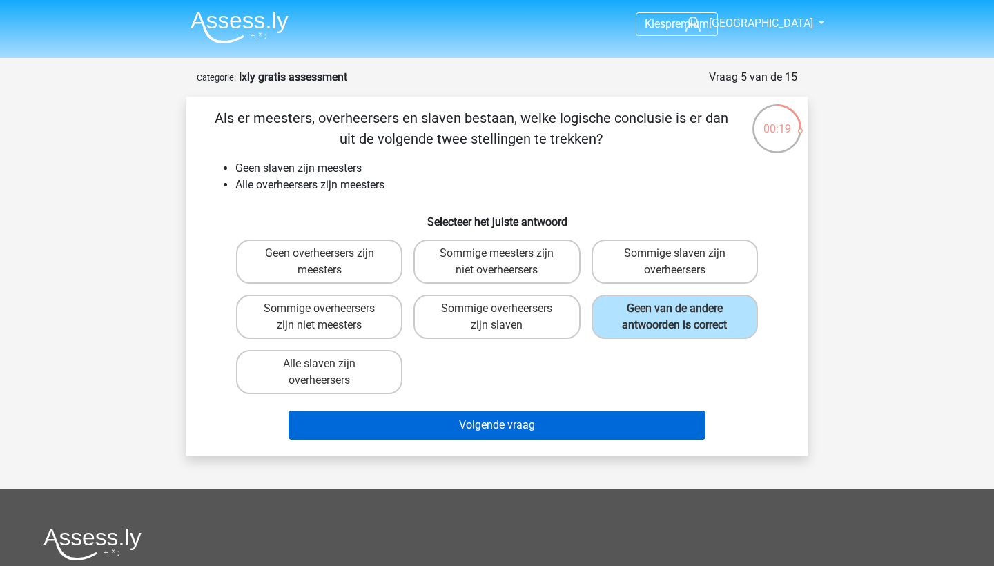
click at [627, 422] on button "Volgende vraag" at bounding box center [497, 425] width 418 height 29
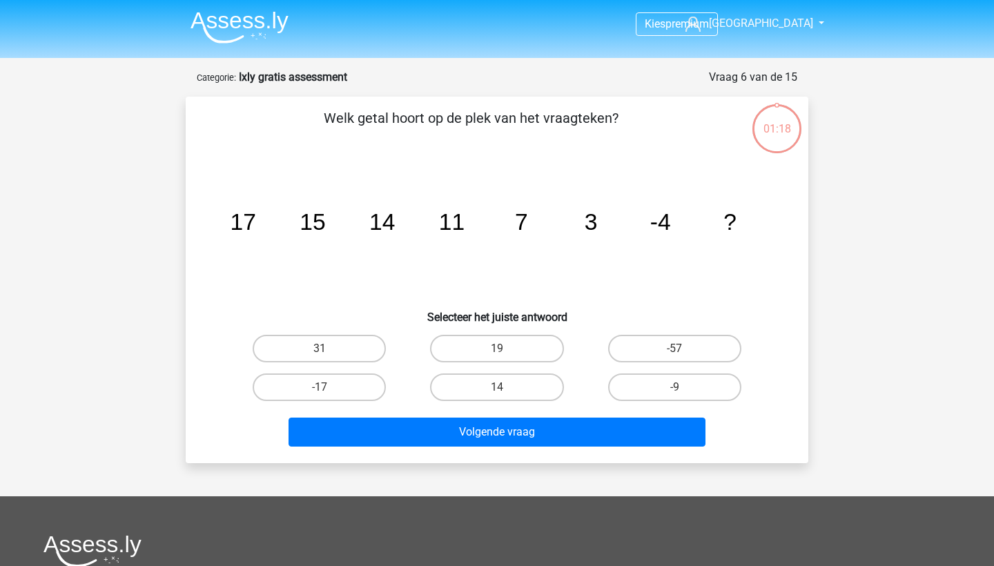
scroll to position [69, 0]
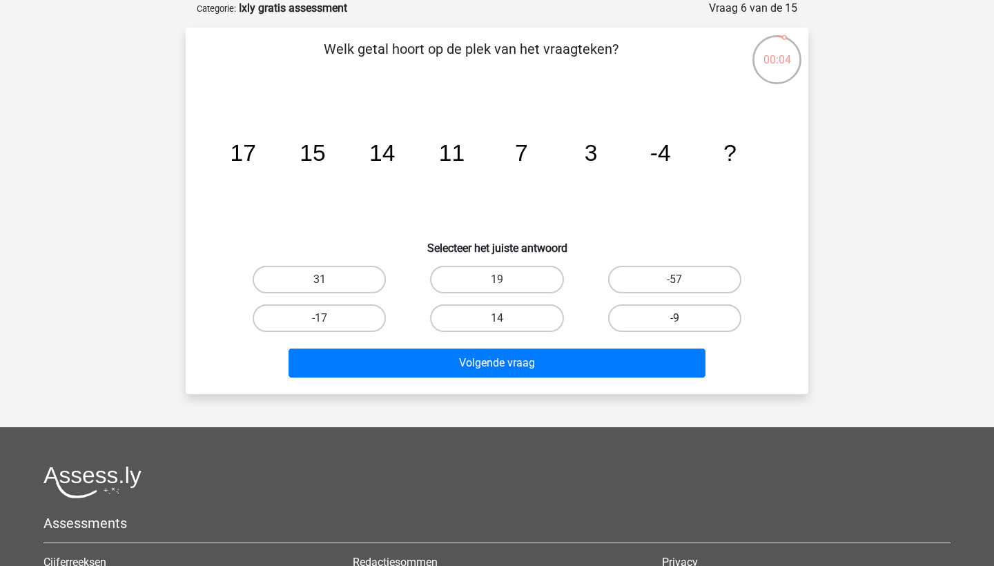
click at [658, 318] on label "-9" at bounding box center [674, 318] width 133 height 28
click at [674, 318] on input "-9" at bounding box center [678, 322] width 9 height 9
radio input "true"
click at [645, 346] on div "Volgende vraag" at bounding box center [497, 360] width 578 height 46
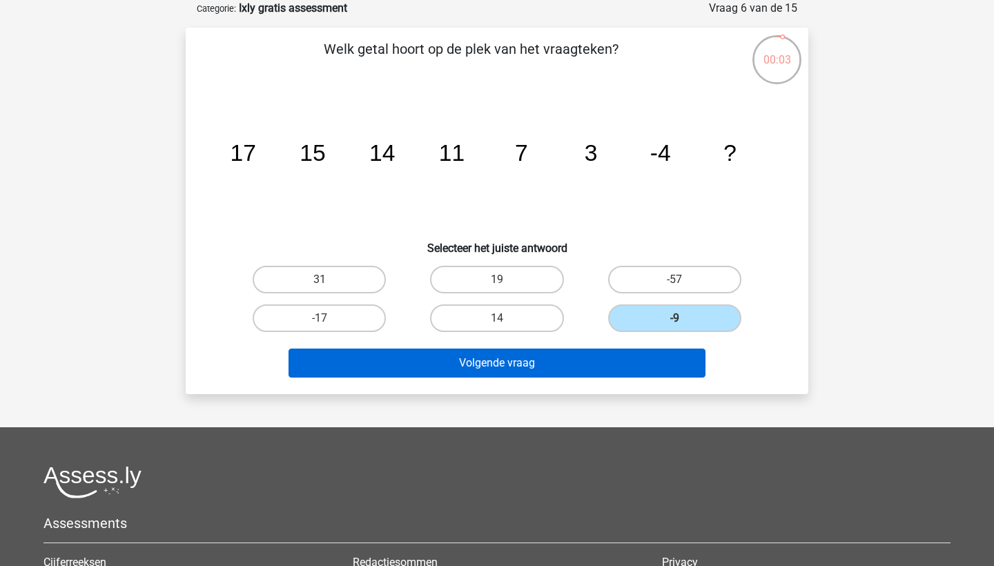
click at [638, 357] on button "Volgende vraag" at bounding box center [497, 363] width 418 height 29
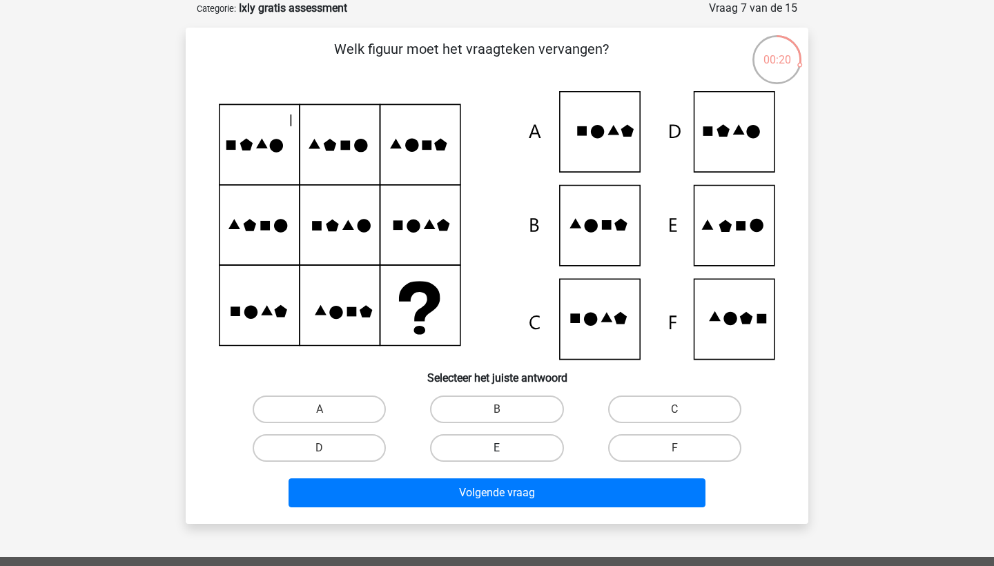
click at [545, 442] on label "E" at bounding box center [496, 448] width 133 height 28
click at [506, 448] on input "E" at bounding box center [501, 452] width 9 height 9
radio input "true"
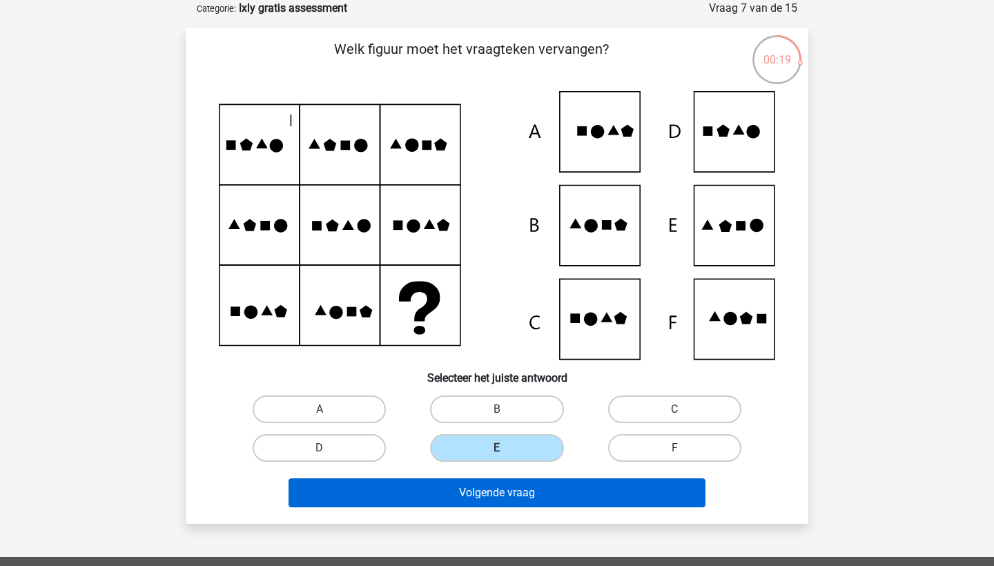
click at [538, 493] on button "Volgende vraag" at bounding box center [497, 492] width 418 height 29
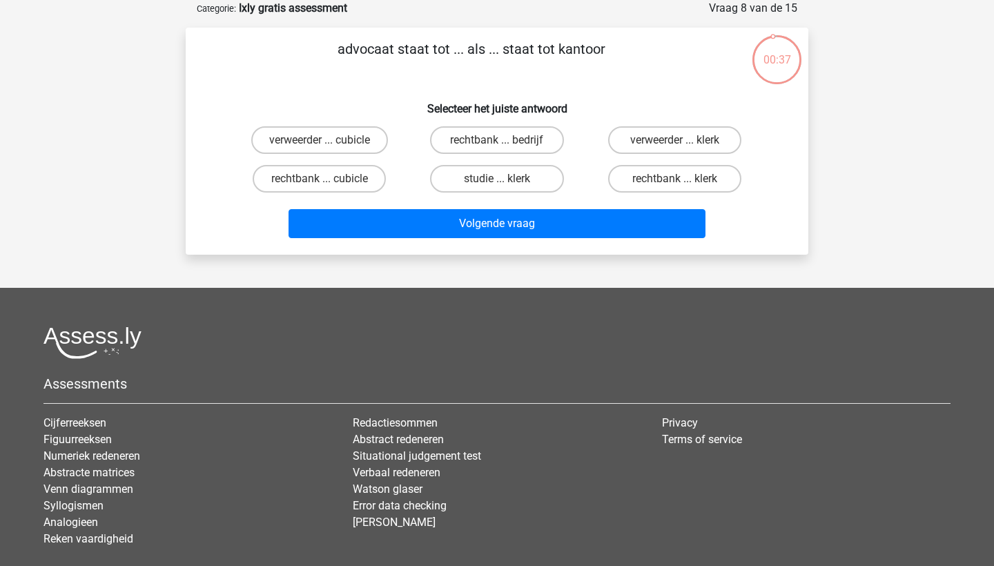
scroll to position [0, 0]
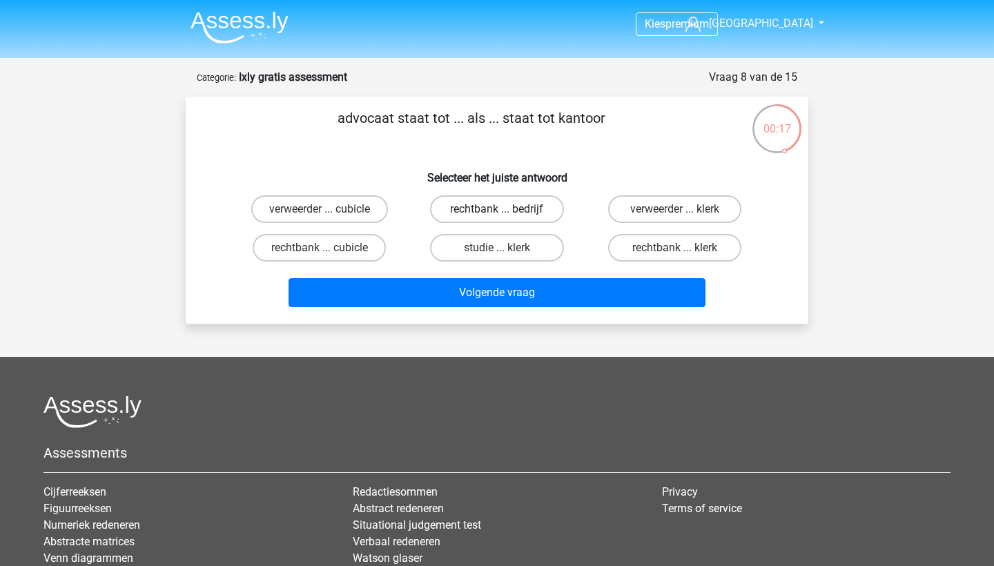
click at [549, 208] on label "rechtbank ... bedrijf" at bounding box center [496, 209] width 133 height 28
click at [506, 209] on input "rechtbank ... bedrijf" at bounding box center [501, 213] width 9 height 9
radio input "true"
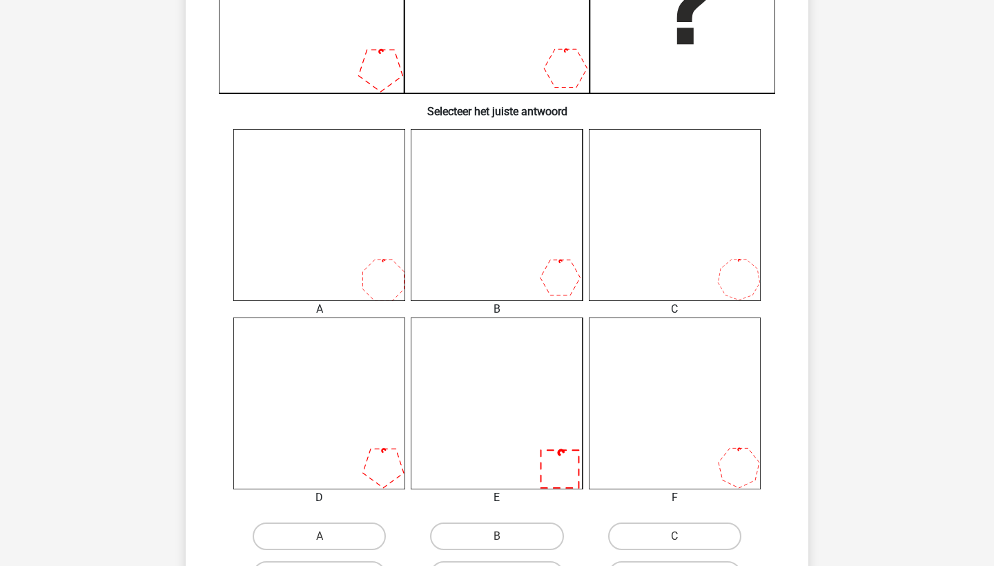
scroll to position [471, 0]
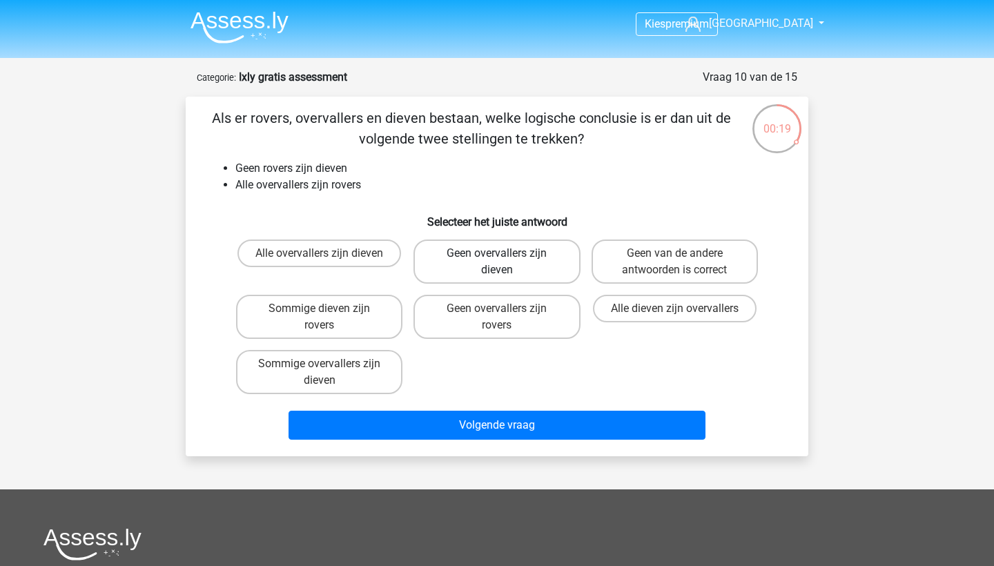
click at [540, 263] on label "Geen overvallers zijn dieven" at bounding box center [496, 261] width 166 height 44
click at [506, 262] on input "Geen overvallers zijn dieven" at bounding box center [501, 257] width 9 height 9
radio input "true"
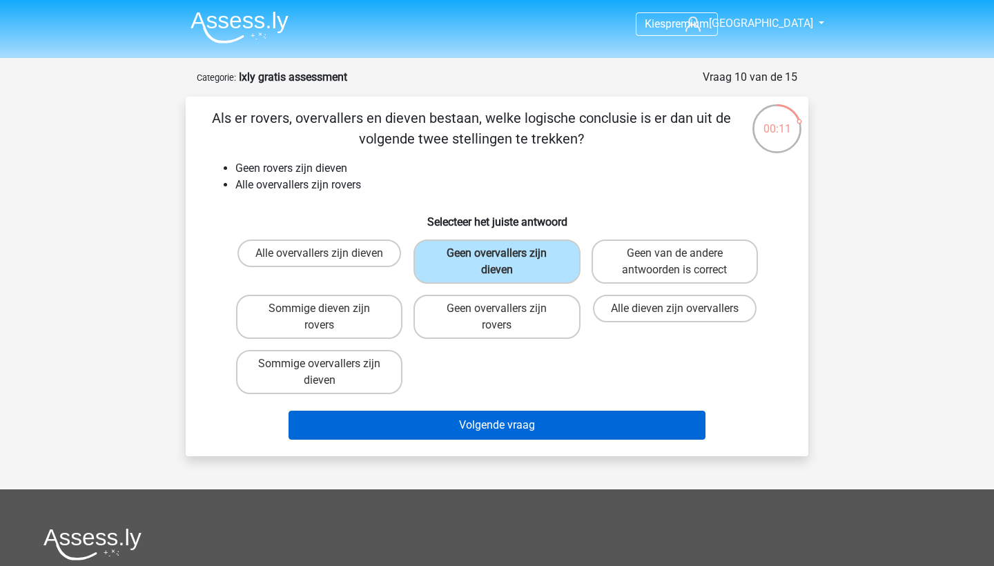
click at [524, 428] on button "Volgende vraag" at bounding box center [497, 425] width 418 height 29
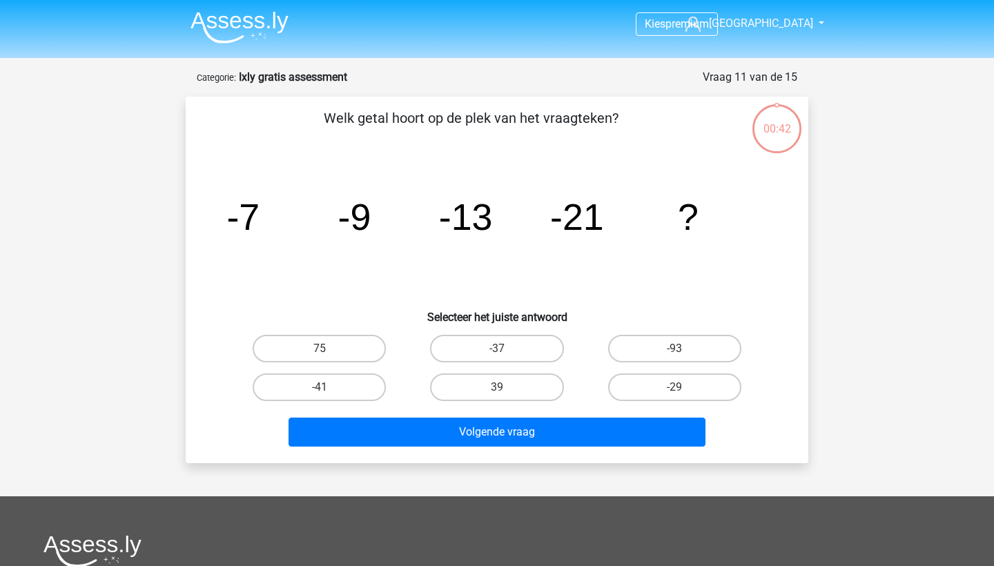
scroll to position [69, 0]
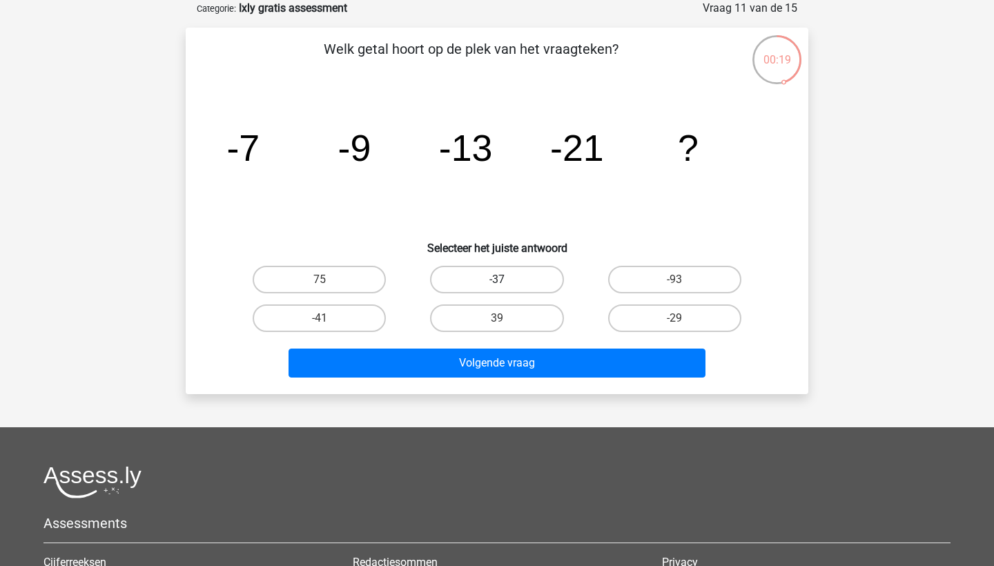
click at [536, 278] on label "-37" at bounding box center [496, 280] width 133 height 28
click at [506, 280] on input "-37" at bounding box center [501, 284] width 9 height 9
radio input "true"
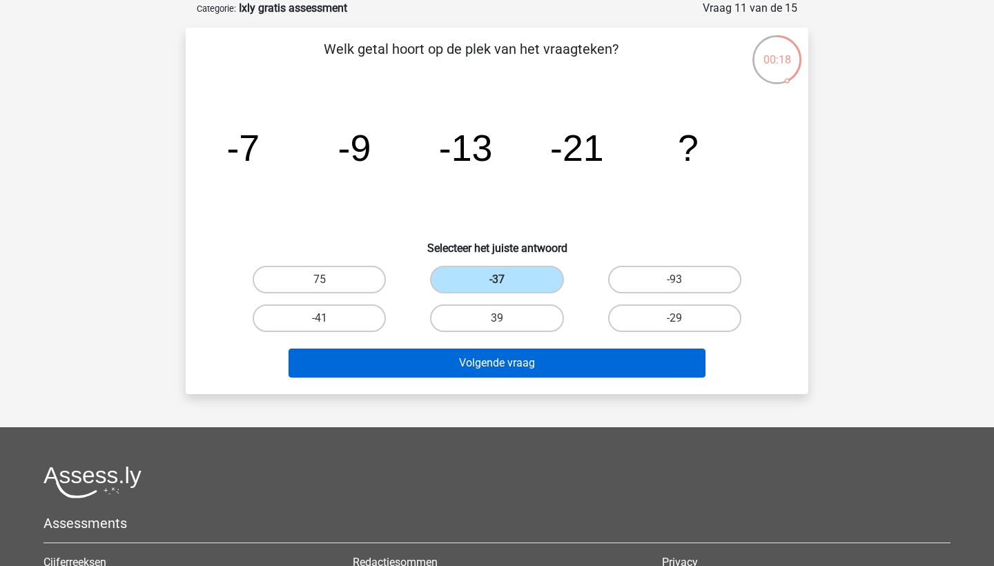
click at [530, 369] on button "Volgende vraag" at bounding box center [497, 363] width 418 height 29
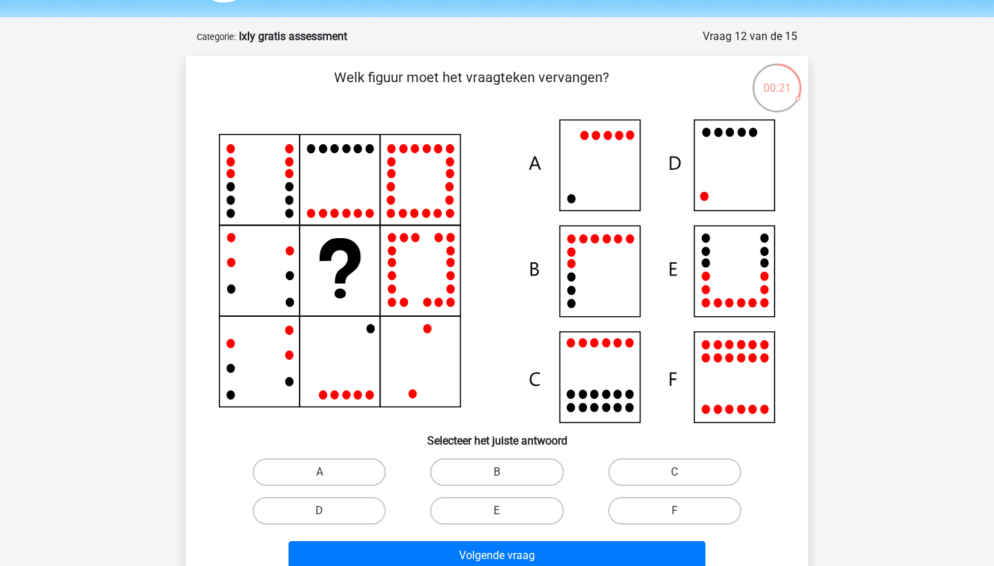
scroll to position [40, 0]
click at [509, 478] on label "B" at bounding box center [496, 473] width 133 height 28
click at [506, 478] on input "B" at bounding box center [501, 477] width 9 height 9
radio input "true"
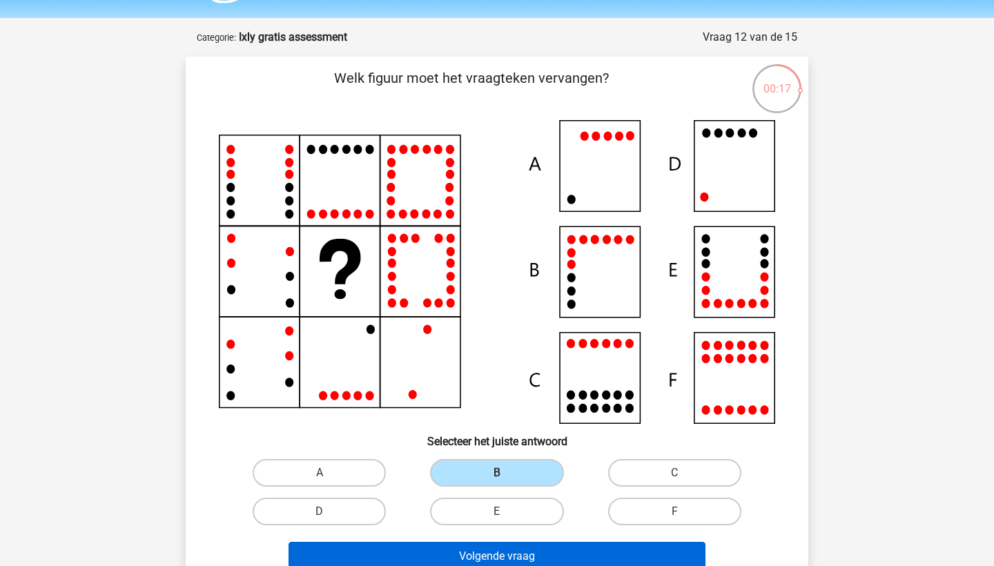
click at [507, 551] on button "Volgende vraag" at bounding box center [497, 556] width 418 height 29
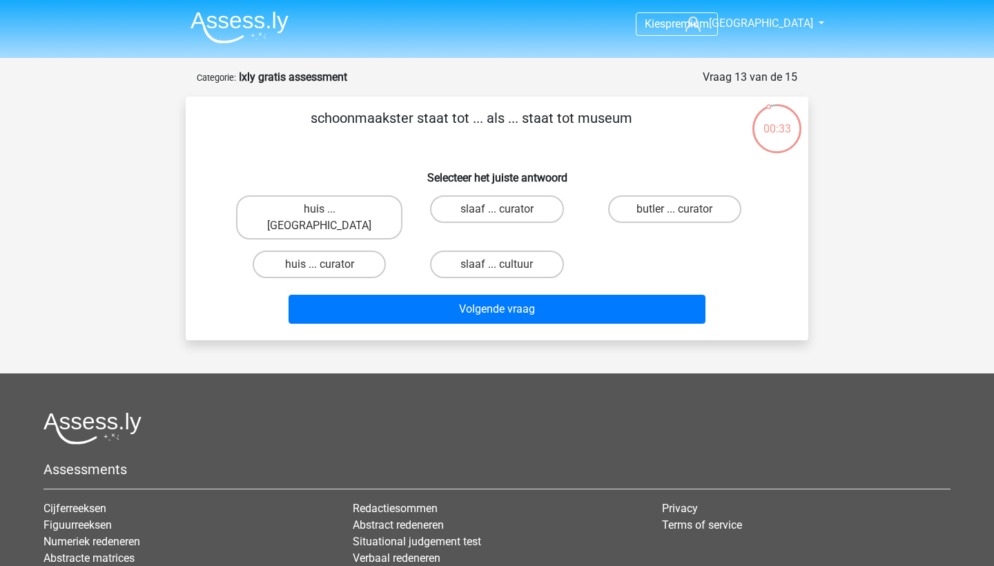
scroll to position [0, 0]
click at [370, 251] on label "huis ... curator" at bounding box center [319, 265] width 133 height 28
click at [329, 264] on input "huis ... curator" at bounding box center [324, 268] width 9 height 9
radio input "true"
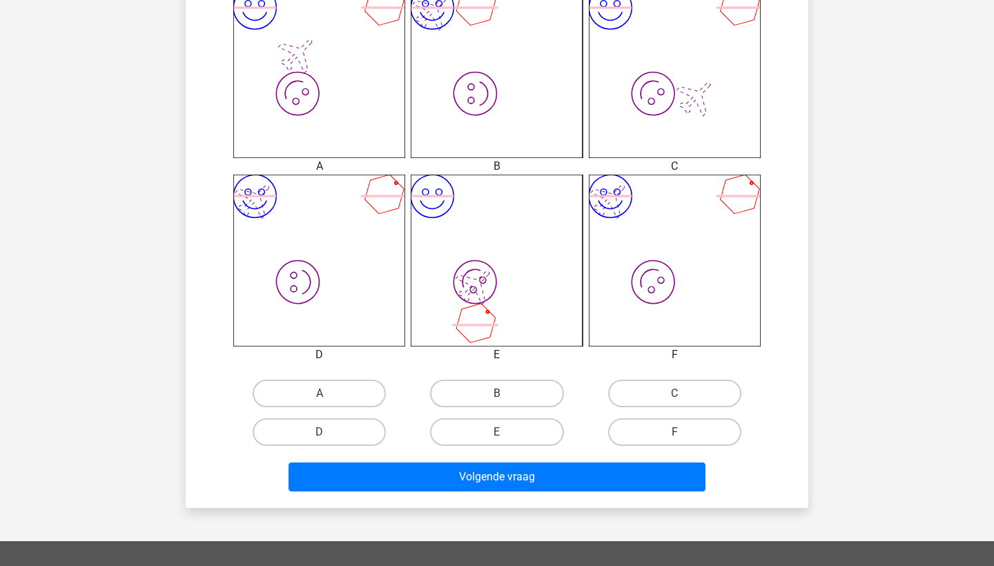
scroll to position [599, 0]
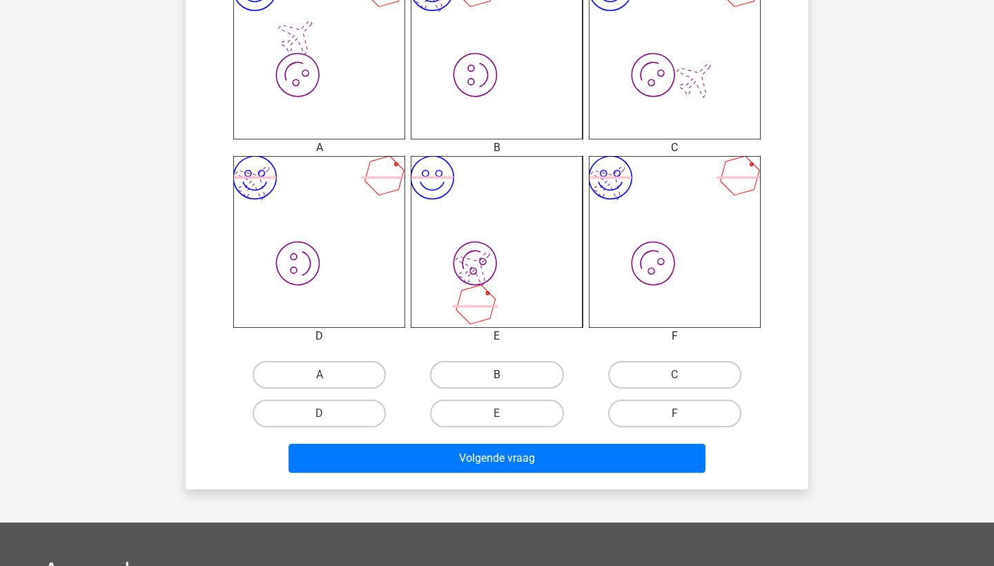
click at [482, 375] on label "B" at bounding box center [496, 375] width 133 height 28
click at [497, 375] on input "B" at bounding box center [501, 379] width 9 height 9
radio input "true"
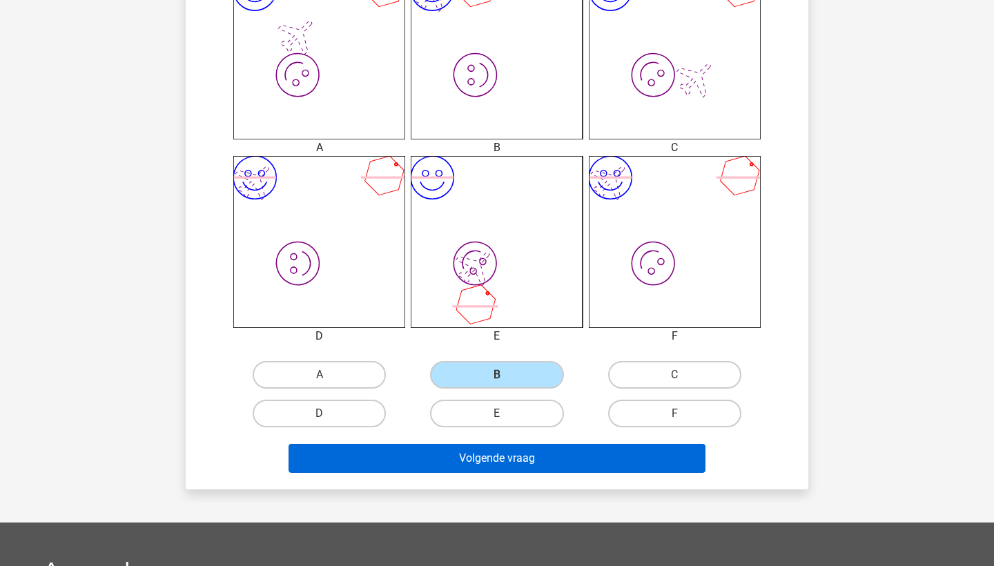
click at [471, 465] on button "Volgende vraag" at bounding box center [497, 458] width 418 height 29
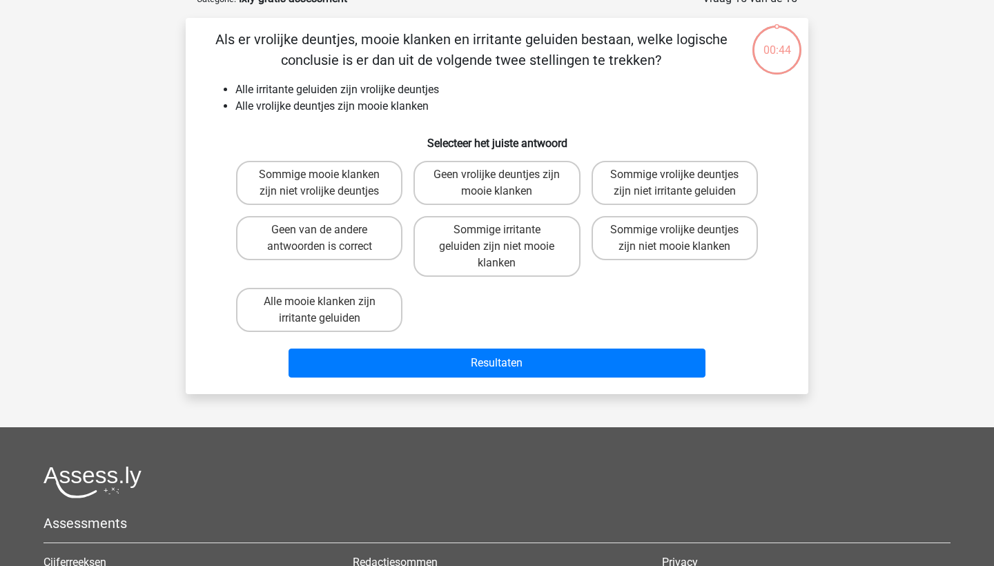
scroll to position [69, 0]
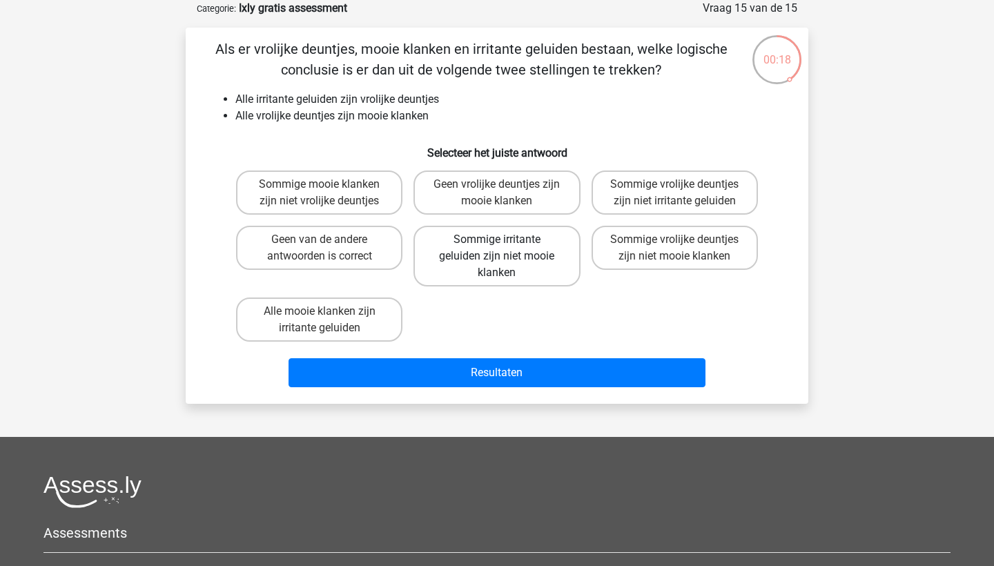
click at [543, 248] on label "Sommige irritante geluiden zijn niet mooie klanken" at bounding box center [496, 256] width 166 height 61
click at [506, 248] on input "Sommige irritante geluiden zijn niet mooie klanken" at bounding box center [501, 243] width 9 height 9
radio input "true"
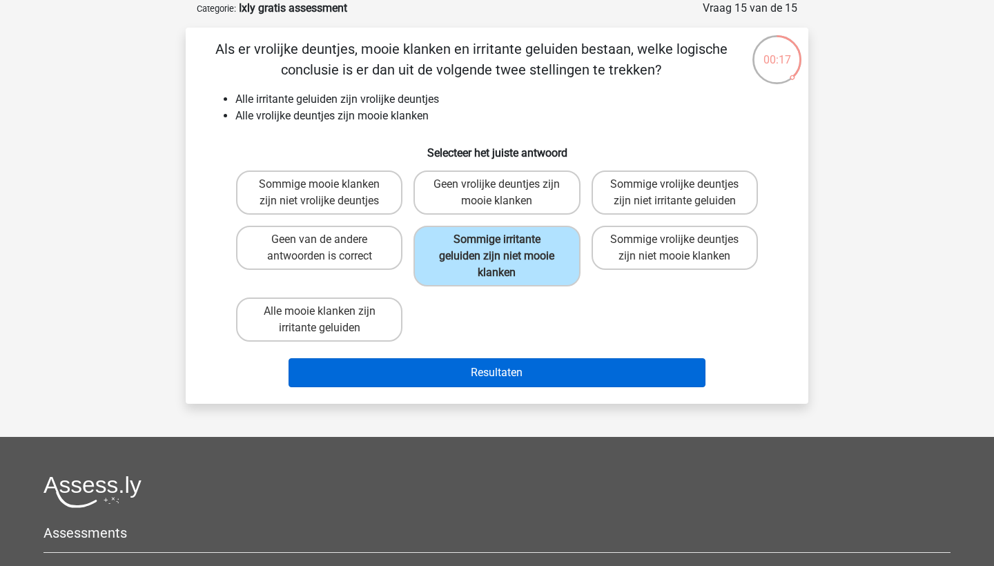
click at [532, 362] on button "Resultaten" at bounding box center [497, 372] width 418 height 29
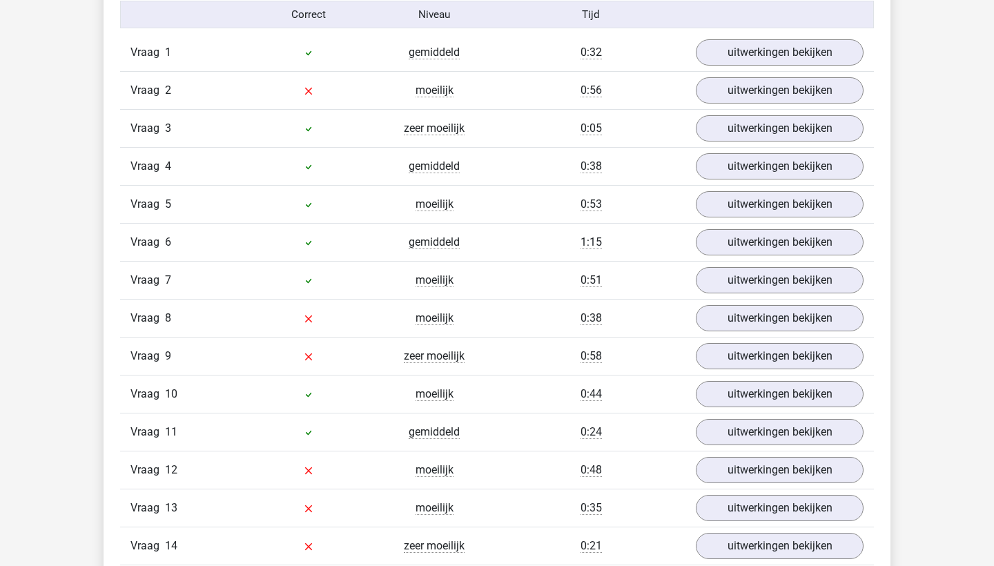
scroll to position [1584, 0]
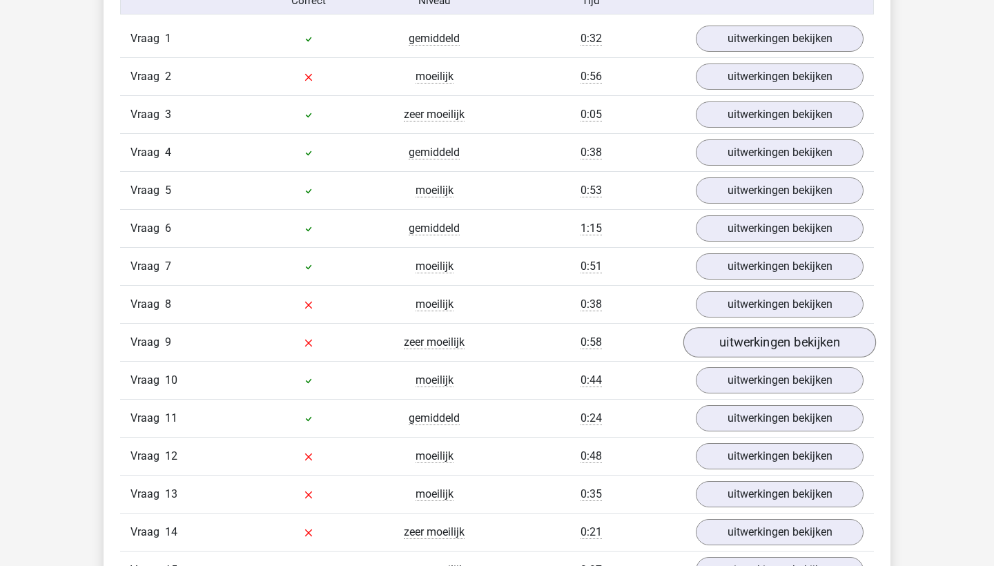
click at [716, 358] on link "uitwerkingen bekijken" at bounding box center [779, 343] width 193 height 30
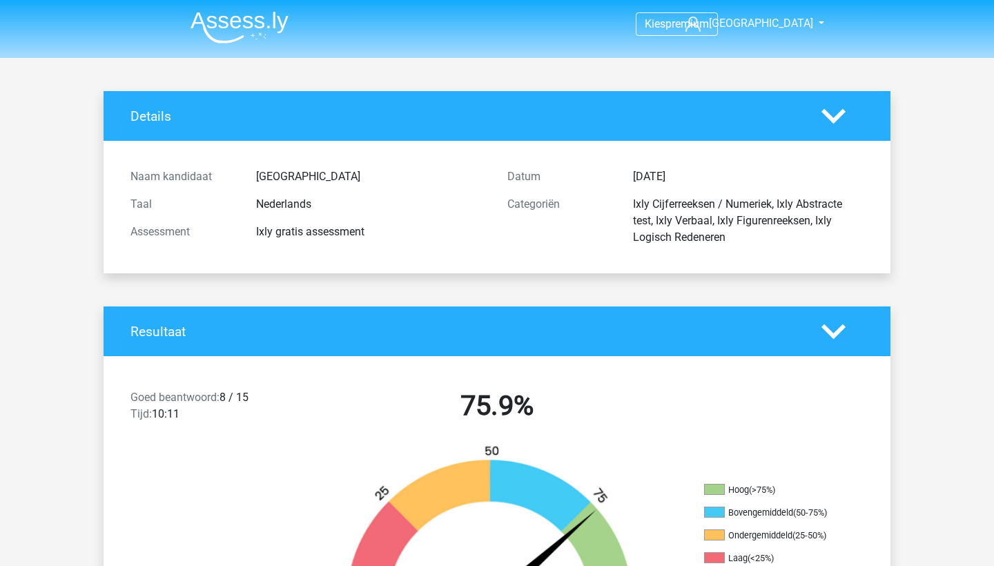
scroll to position [0, 0]
